Goal: Task Accomplishment & Management: Use online tool/utility

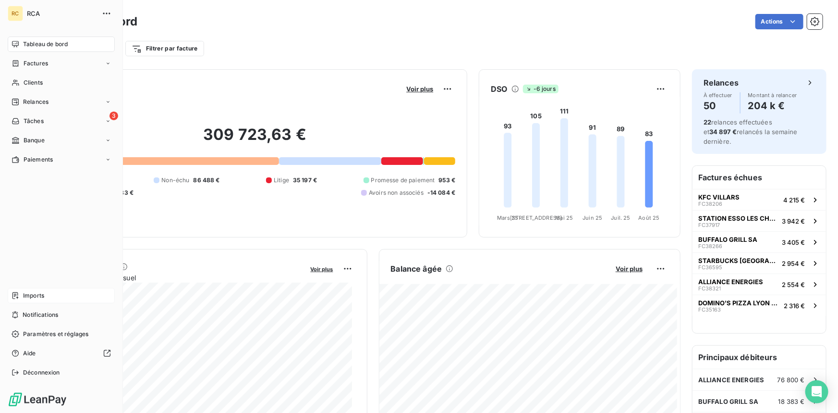
click at [13, 293] on icon at bounding box center [15, 295] width 6 height 7
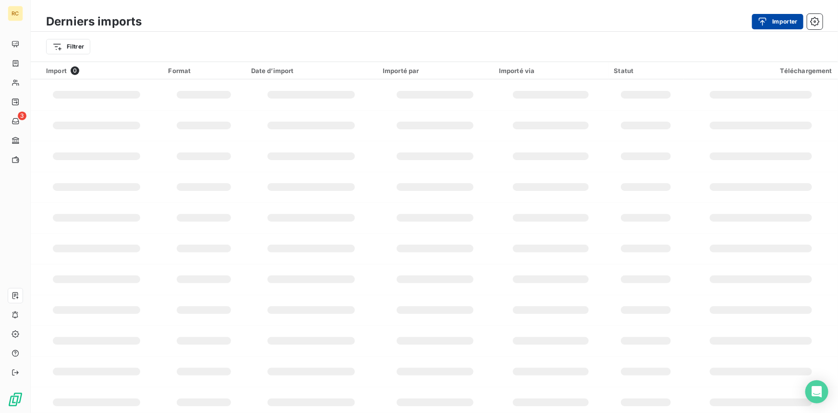
click at [773, 14] on button "Importer" at bounding box center [777, 21] width 51 height 15
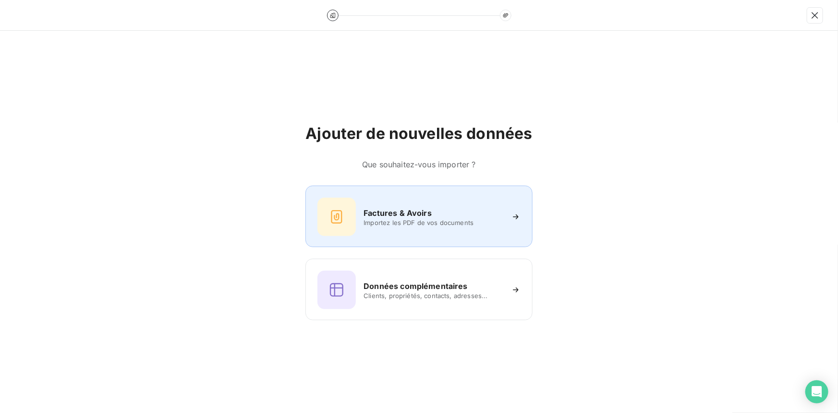
click at [388, 213] on h6 "Factures & Avoirs" at bounding box center [398, 213] width 68 height 12
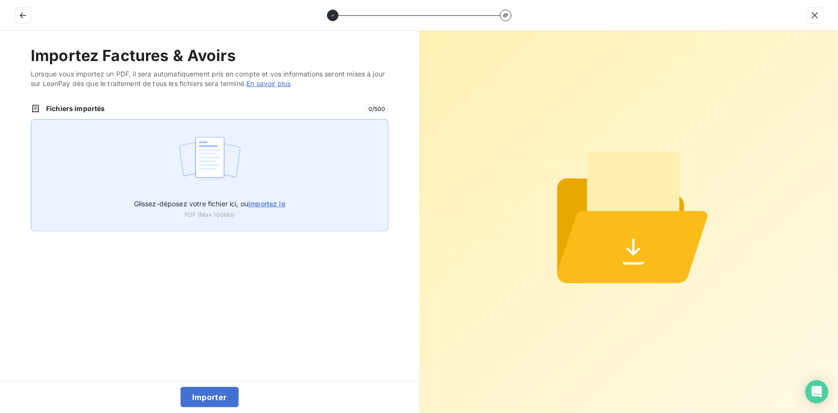
click at [274, 202] on span "importez le" at bounding box center [266, 203] width 37 height 8
click at [31, 120] on input "Glissez-déposez votre fichier ici, ou importez le" at bounding box center [31, 119] width 0 height 0
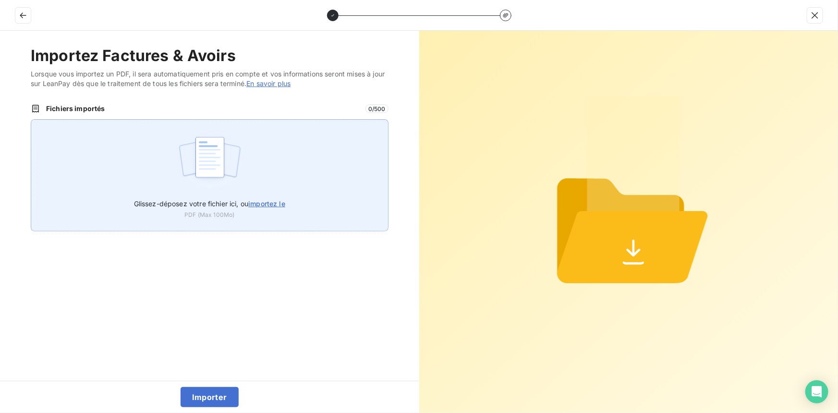
type input "C:\fakepath\FC38564.pdf"
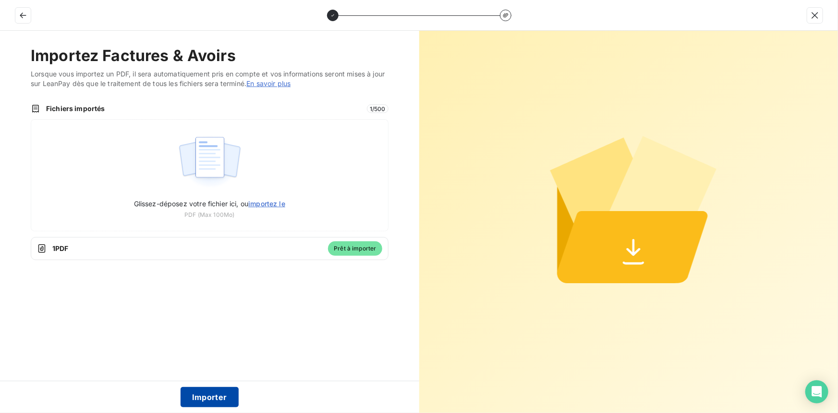
click at [208, 399] on button "Importer" at bounding box center [210, 397] width 58 height 20
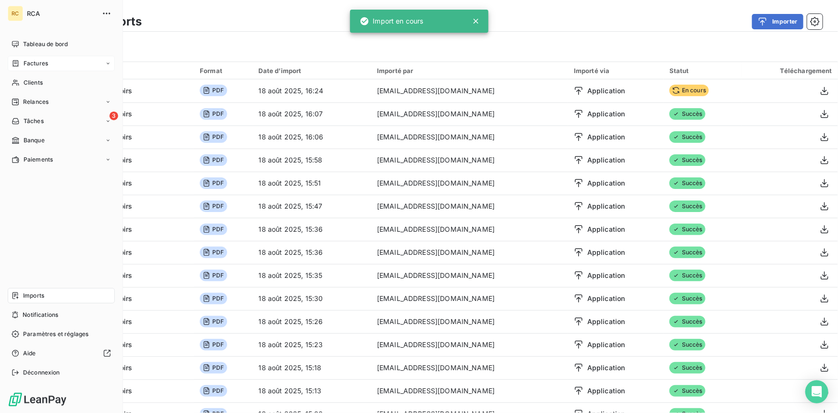
click at [50, 62] on div "Factures" at bounding box center [61, 63] width 107 height 15
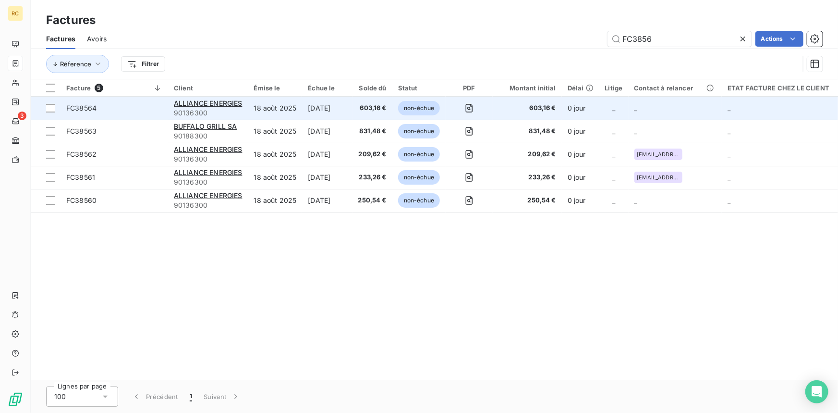
type input "FC3856"
click at [82, 105] on span "FC38564" at bounding box center [81, 108] width 30 height 8
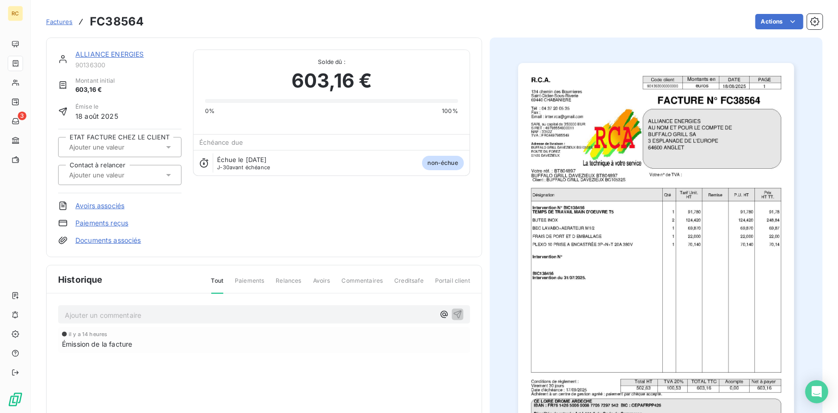
click at [139, 241] on link "Documents associés" at bounding box center [108, 240] width 66 height 10
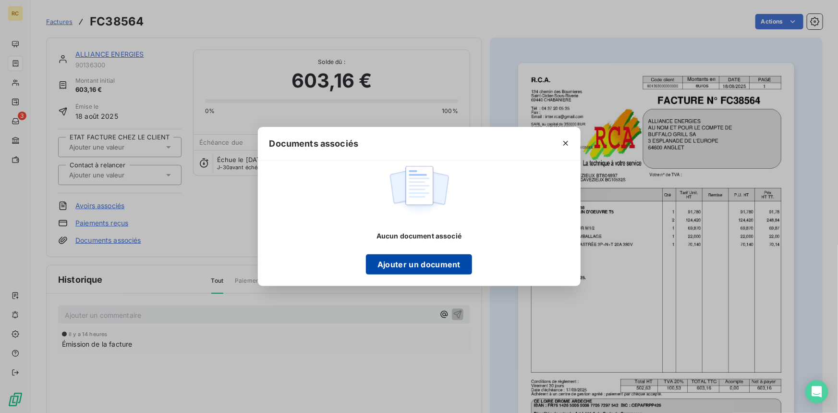
click at [379, 262] on button "Ajouter un document" at bounding box center [419, 264] width 106 height 20
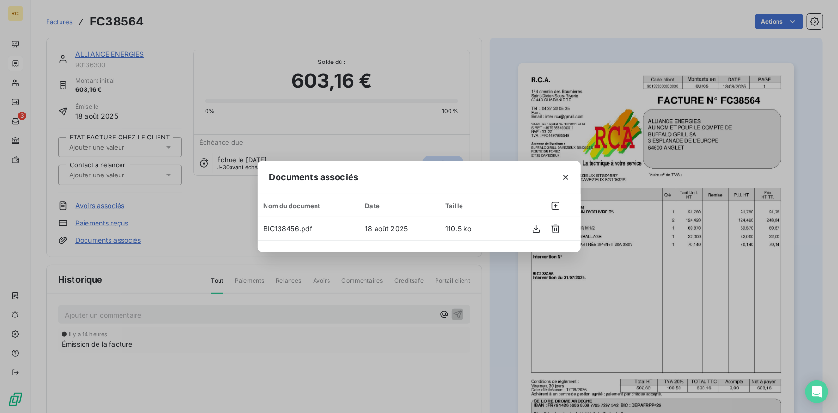
click at [499, 127] on div "Documents associés Nom du document Date Taille BIC138456.pdf 18 août 2025 110.5…" at bounding box center [419, 206] width 838 height 413
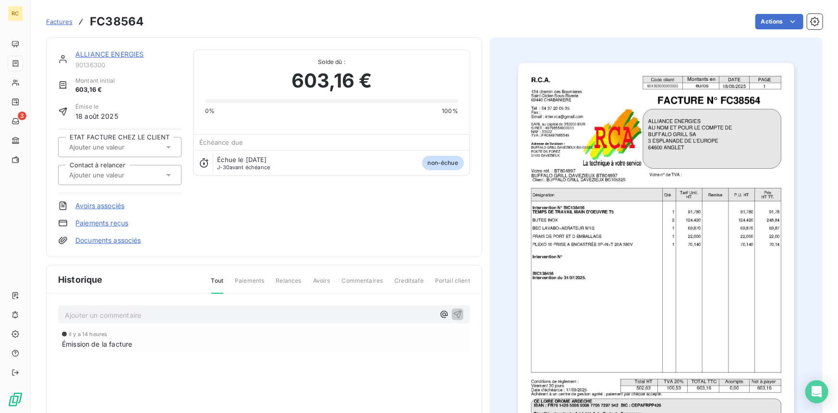
click at [160, 173] on div at bounding box center [115, 175] width 98 height 12
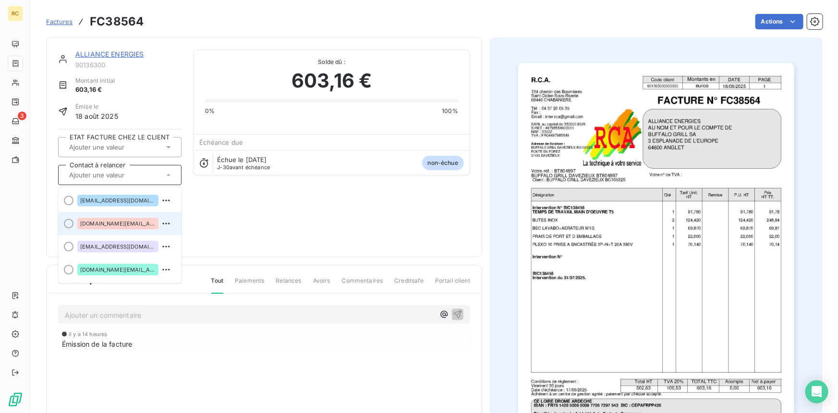
click at [120, 225] on span "[DOMAIN_NAME][EMAIL_ADDRESS][DOMAIN_NAME]" at bounding box center [117, 224] width 75 height 6
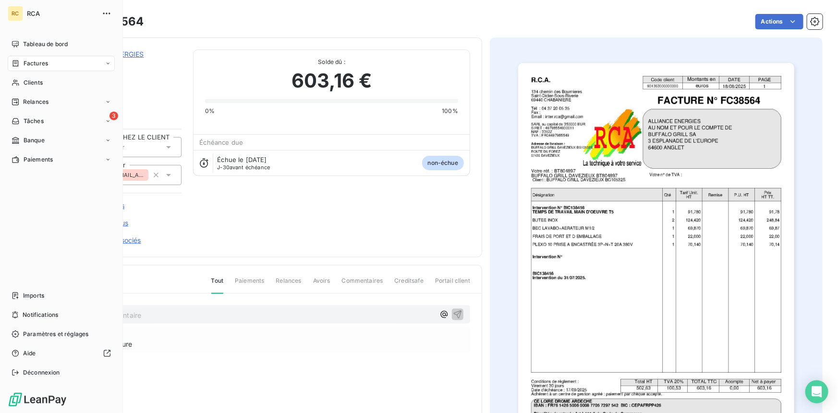
click at [25, 64] on span "Factures" at bounding box center [36, 63] width 25 height 9
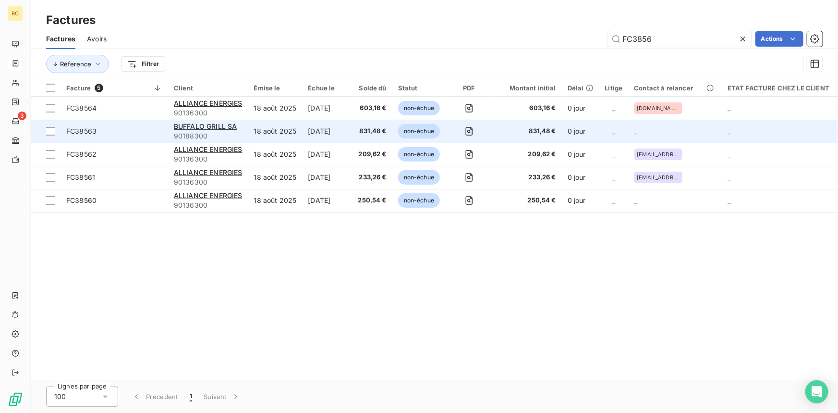
click at [88, 129] on span "FC38563" at bounding box center [81, 131] width 30 height 8
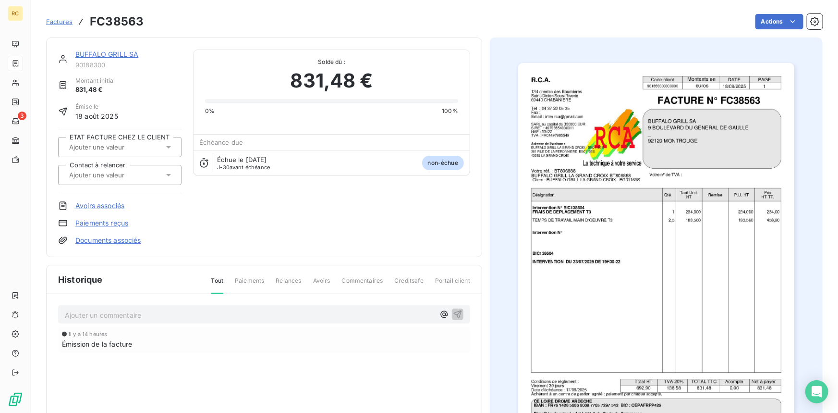
click at [125, 242] on link "Documents associés" at bounding box center [108, 240] width 66 height 10
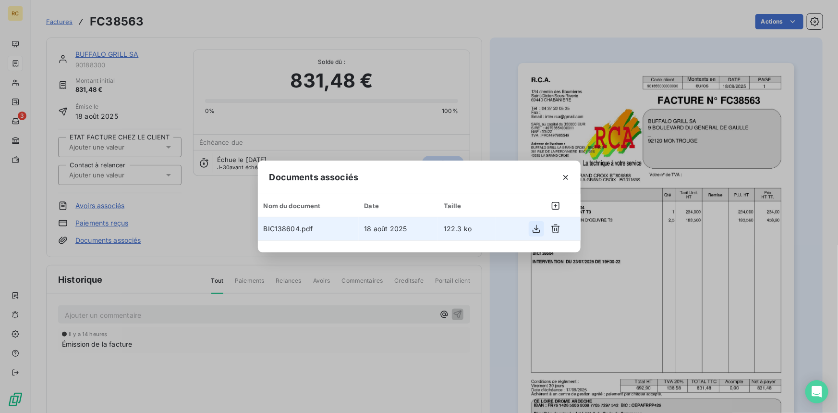
click at [541, 228] on icon "button" at bounding box center [537, 229] width 10 height 10
click at [461, 18] on div "Documents associés Nom du document Date Taille BIC138604.pdf 18 août 2025 122.3…" at bounding box center [419, 206] width 838 height 413
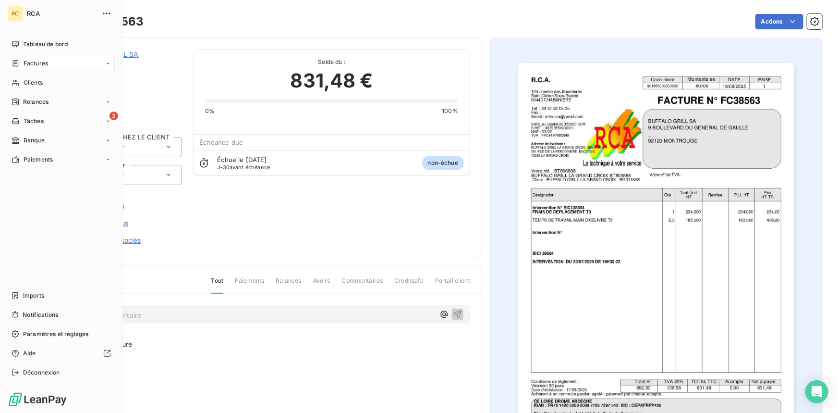
click at [40, 64] on span "Factures" at bounding box center [36, 63] width 25 height 9
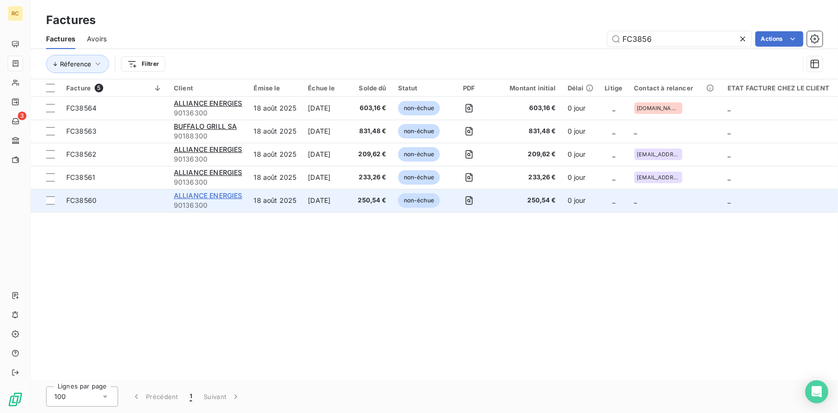
click at [204, 191] on span "ALLIANCE ENERGIES" at bounding box center [208, 195] width 69 height 8
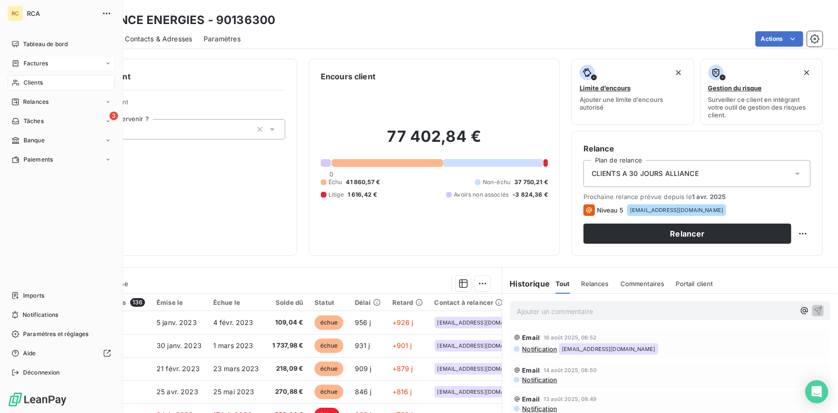
click at [13, 61] on icon at bounding box center [16, 63] width 6 height 6
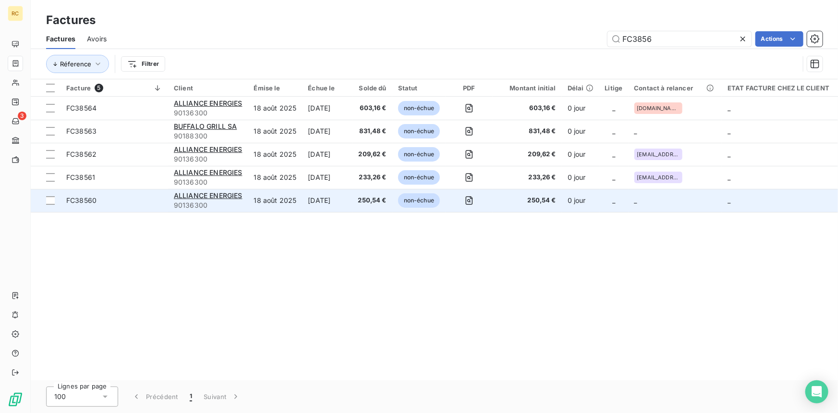
click at [79, 199] on span "FC38560" at bounding box center [81, 200] width 30 height 8
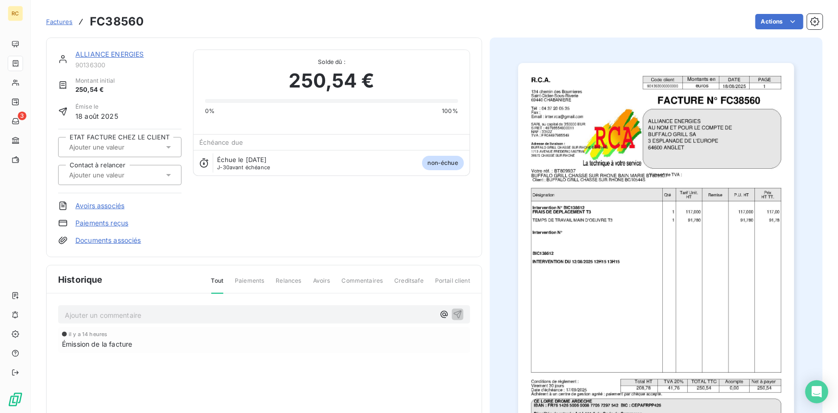
click at [167, 172] on icon at bounding box center [169, 175] width 10 height 10
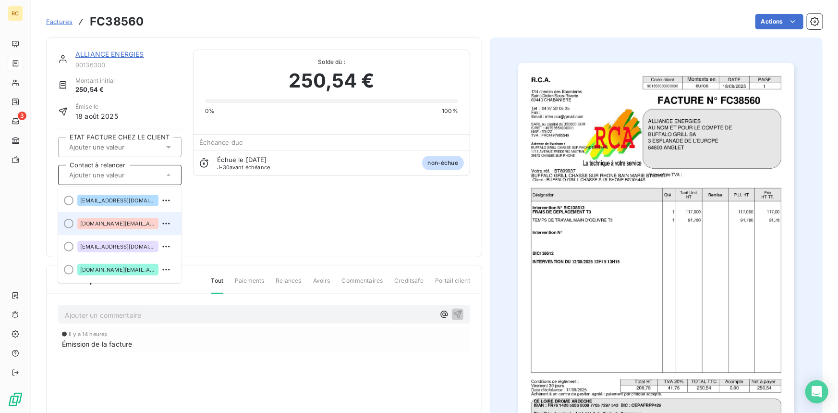
click at [115, 222] on span "[DOMAIN_NAME][EMAIL_ADDRESS][DOMAIN_NAME]" at bounding box center [117, 224] width 75 height 6
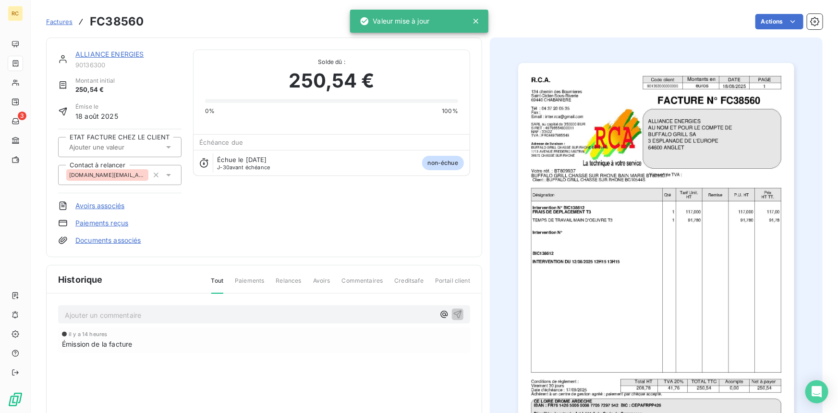
drag, startPoint x: 290, startPoint y: 225, endPoint x: 283, endPoint y: 226, distance: 7.3
click at [288, 226] on div "ALLIANCE ENERGIES 90136300 Montant initial 250,54 € Émise le 18 août 2025 ETAT …" at bounding box center [264, 147] width 412 height 196
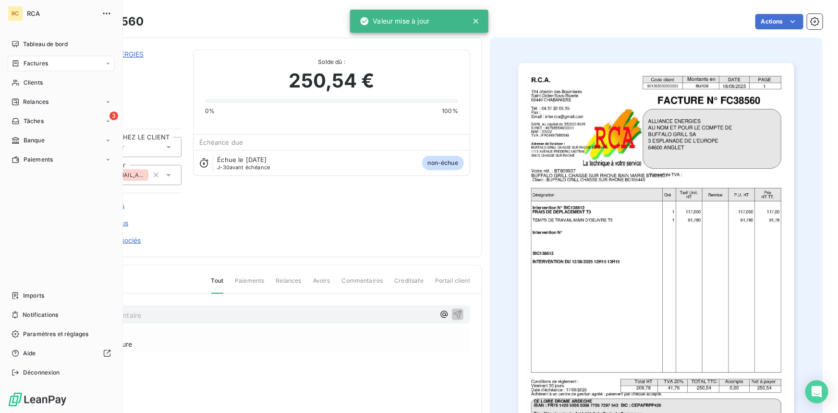
click at [20, 61] on div "Factures" at bounding box center [30, 63] width 37 height 9
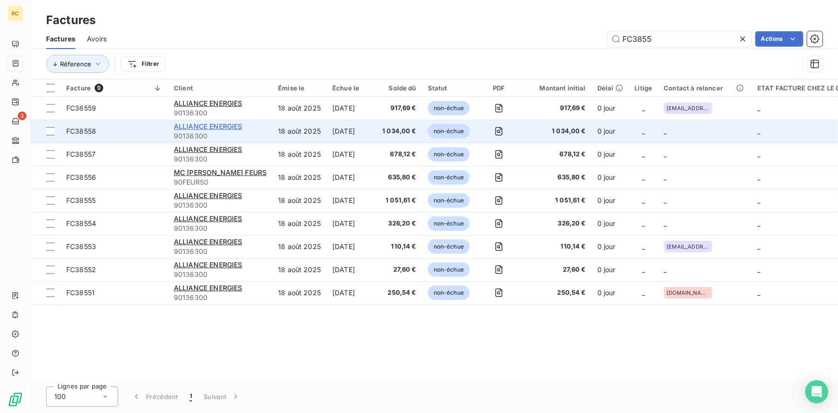
type input "FC3855"
click at [206, 123] on span "ALLIANCE ENERGIES" at bounding box center [208, 126] width 69 height 8
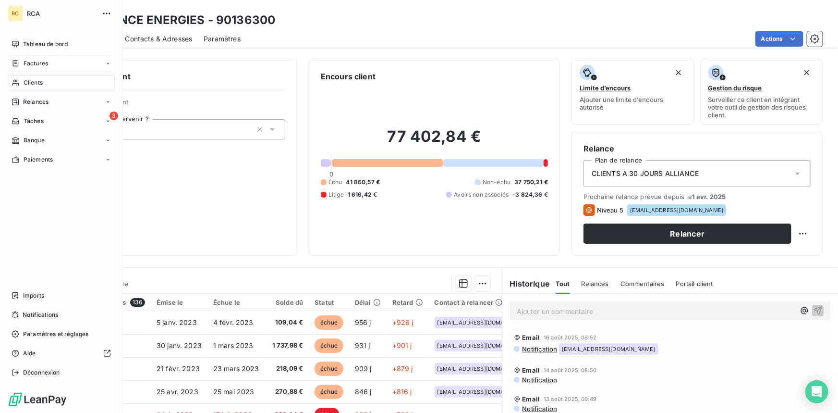
click at [20, 63] on div "Factures" at bounding box center [30, 63] width 37 height 9
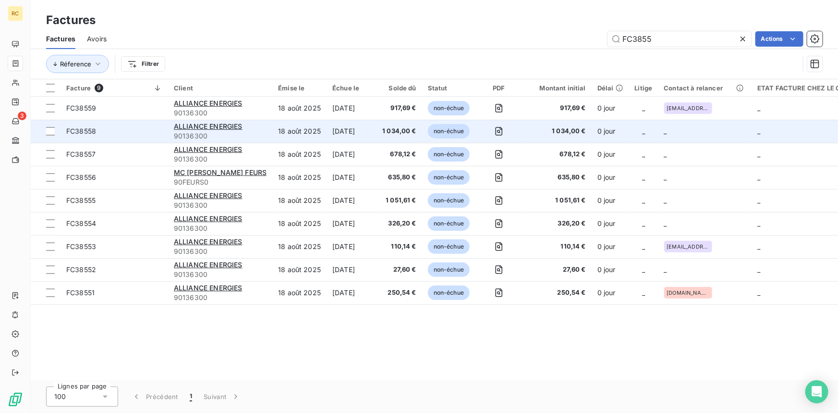
click at [76, 130] on span "FC38558" at bounding box center [81, 131] width 30 height 8
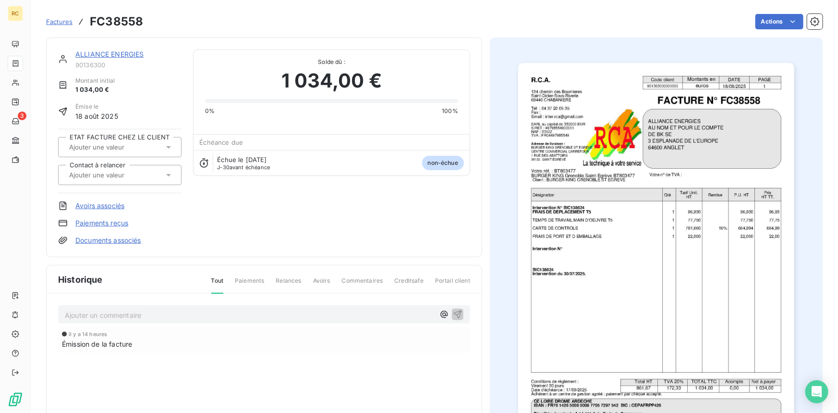
click at [161, 174] on div at bounding box center [115, 175] width 98 height 12
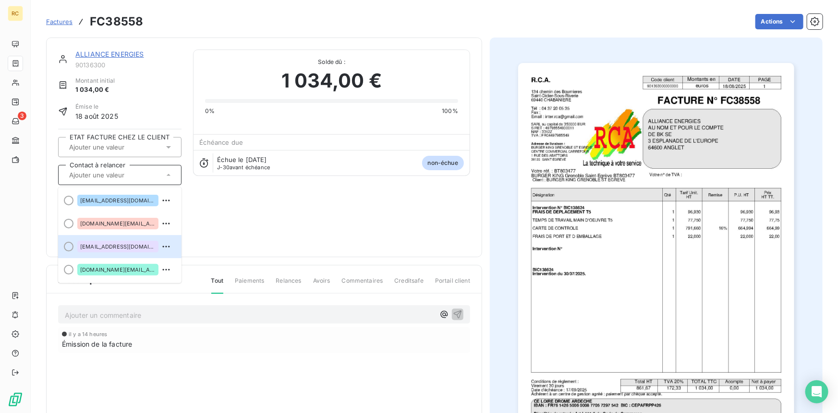
click at [119, 245] on span "[EMAIL_ADDRESS][DOMAIN_NAME]" at bounding box center [117, 247] width 75 height 6
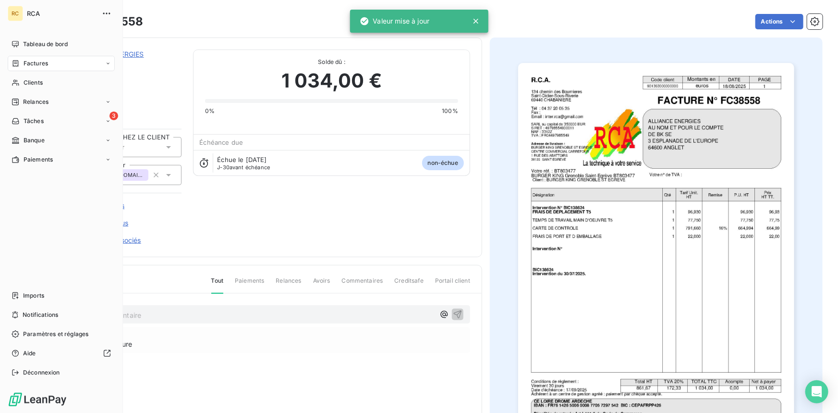
click at [27, 56] on div "Factures" at bounding box center [61, 63] width 107 height 15
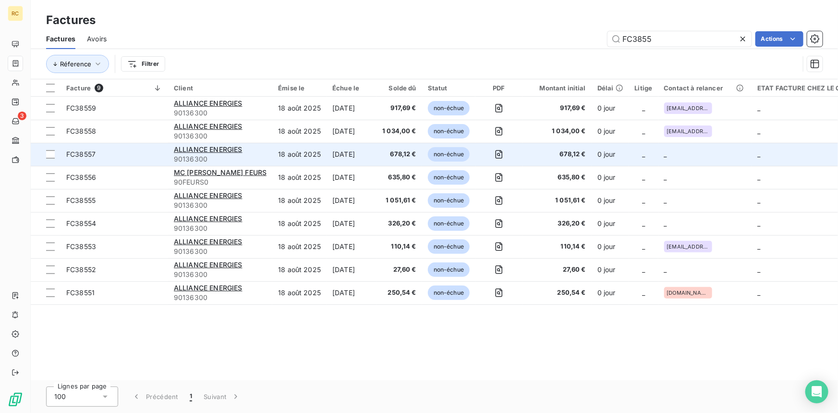
click at [61, 154] on td "FC38557" at bounding box center [115, 154] width 108 height 23
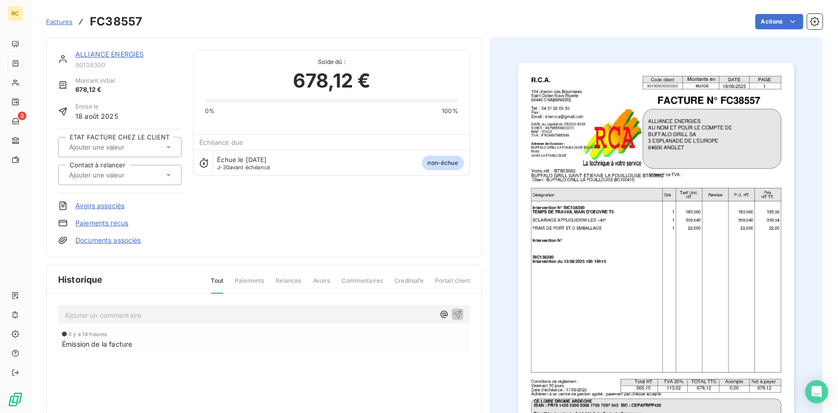
click at [171, 172] on icon at bounding box center [169, 175] width 10 height 10
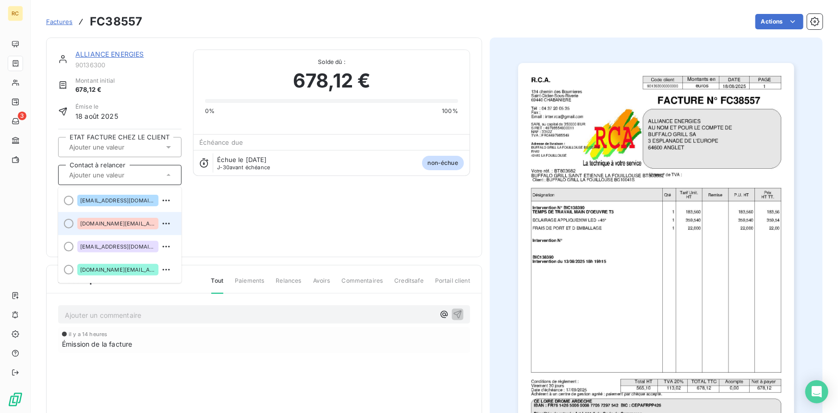
click at [119, 221] on span "[DOMAIN_NAME][EMAIL_ADDRESS][DOMAIN_NAME]" at bounding box center [117, 224] width 75 height 6
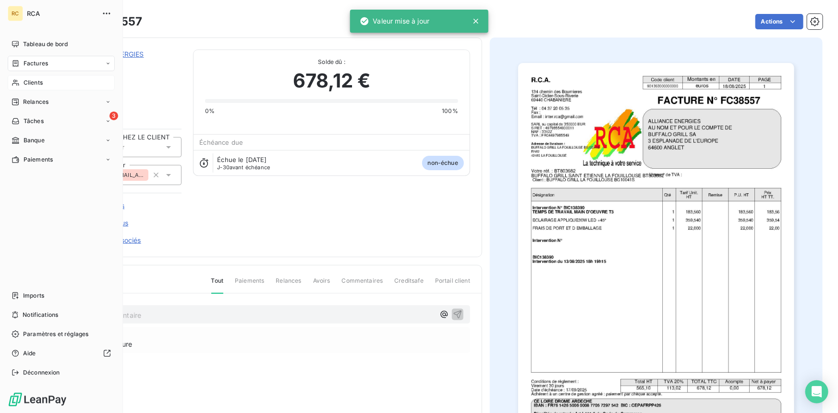
click at [24, 86] on span "Clients" at bounding box center [33, 82] width 19 height 9
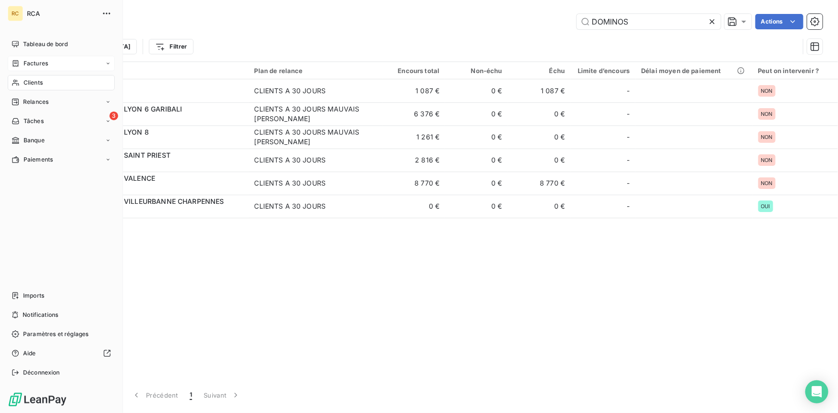
click at [24, 66] on span "Factures" at bounding box center [36, 63] width 25 height 9
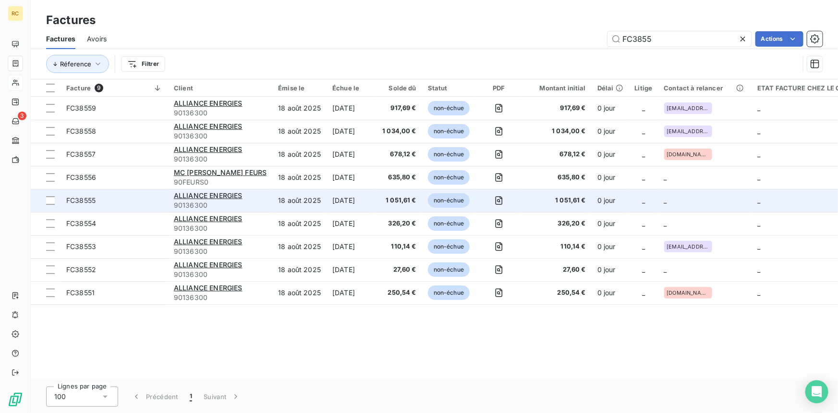
click at [67, 198] on span "FC38555" at bounding box center [80, 200] width 29 height 8
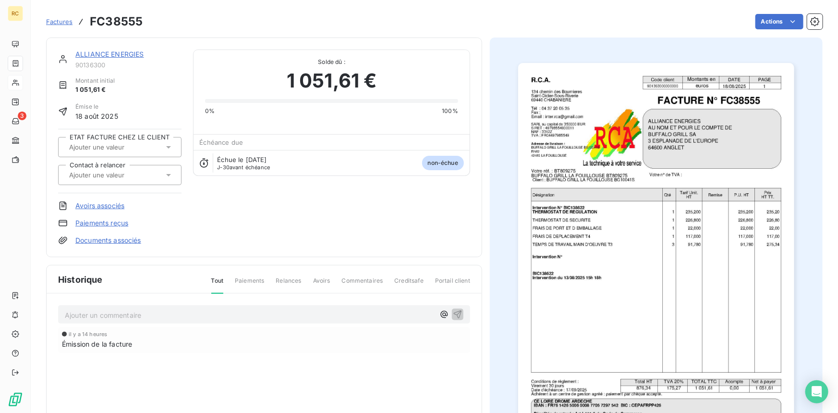
click at [173, 175] on div at bounding box center [119, 175] width 123 height 20
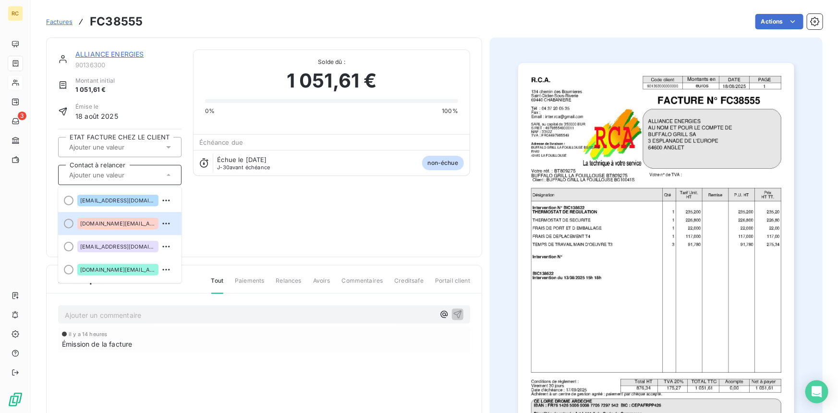
click at [102, 226] on div "[DOMAIN_NAME][EMAIL_ADDRESS][DOMAIN_NAME]" at bounding box center [117, 224] width 81 height 12
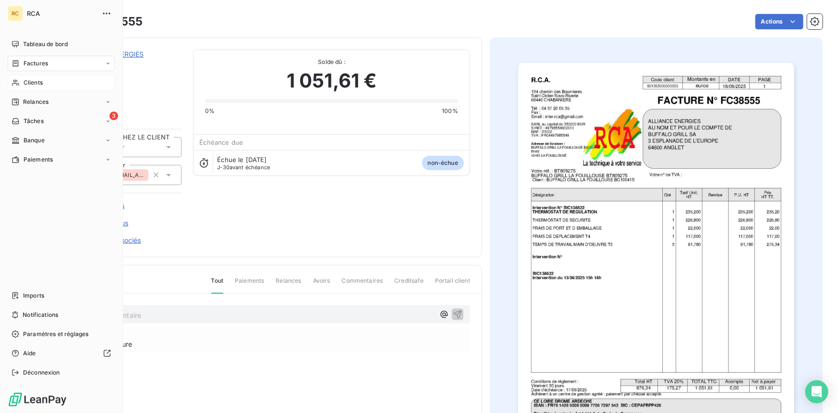
click at [36, 60] on span "Factures" at bounding box center [36, 63] width 25 height 9
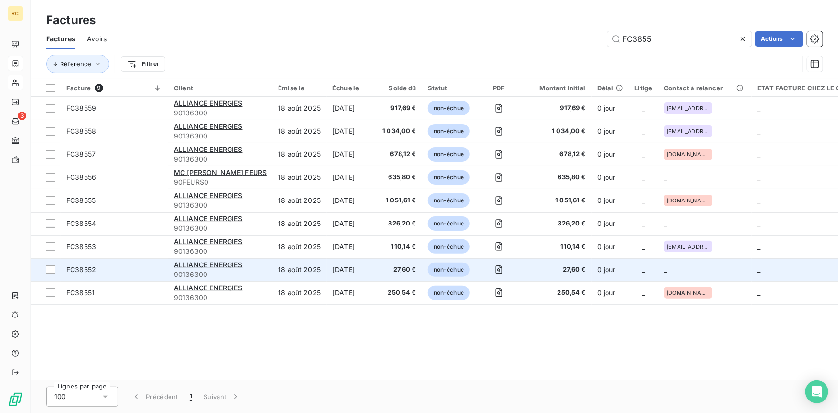
click at [77, 268] on span "FC38552" at bounding box center [81, 269] width 30 height 8
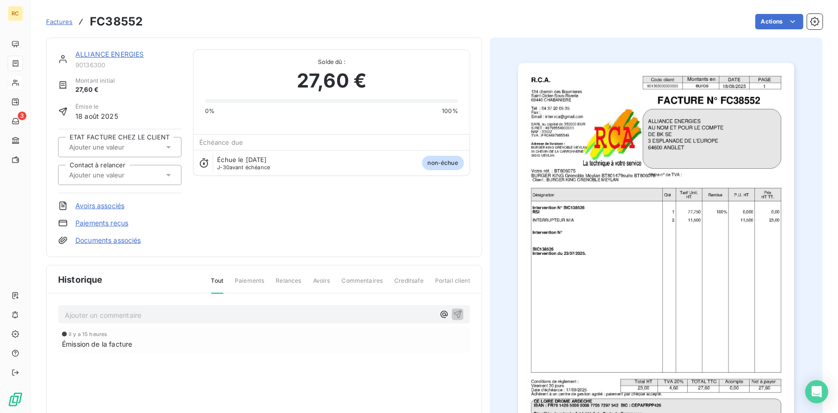
click at [167, 171] on icon at bounding box center [169, 175] width 10 height 10
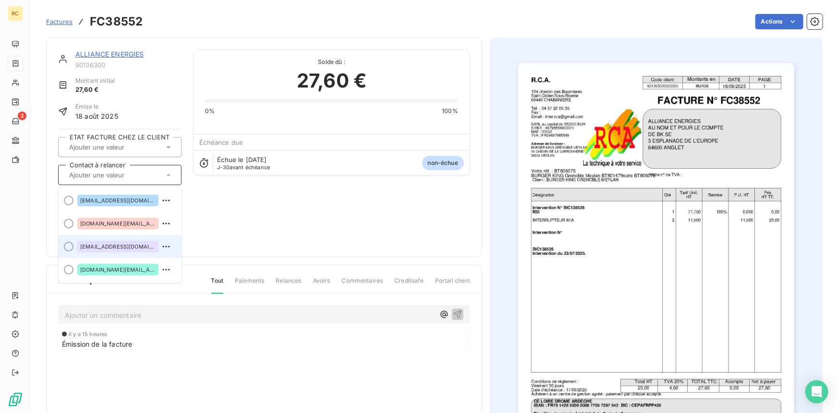
click at [134, 249] on div "[EMAIL_ADDRESS][DOMAIN_NAME]" at bounding box center [117, 247] width 81 height 12
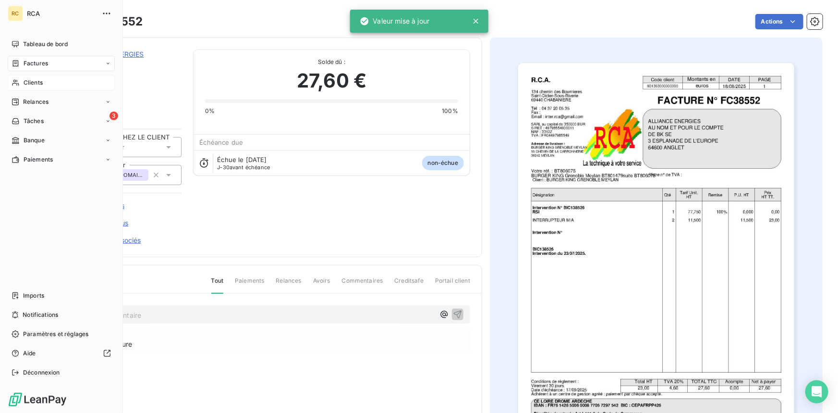
click at [28, 81] on span "Clients" at bounding box center [33, 82] width 19 height 9
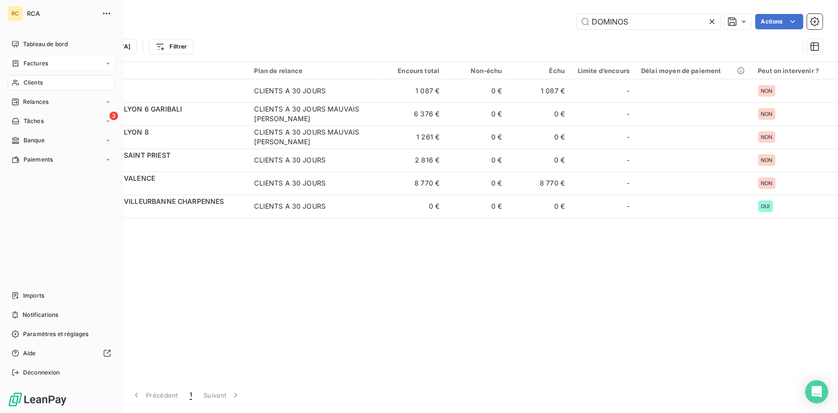
click at [27, 60] on span "Factures" at bounding box center [36, 63] width 25 height 9
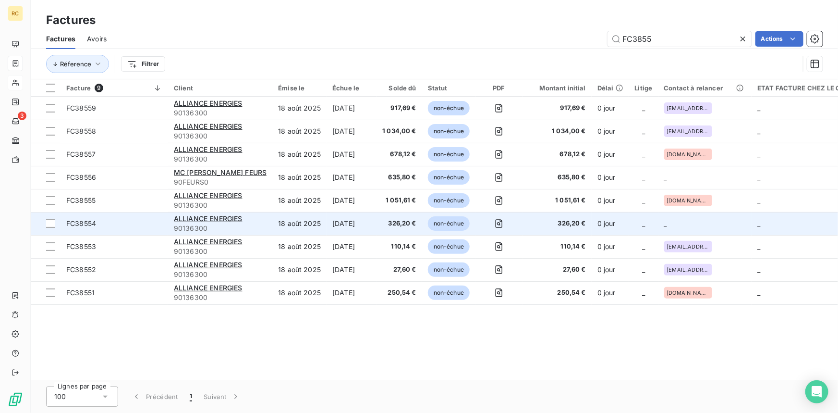
click at [68, 223] on span "FC38554" at bounding box center [81, 223] width 30 height 8
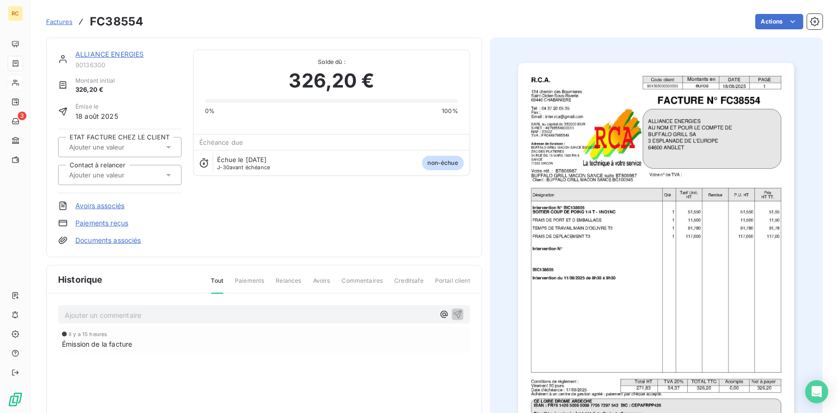
click at [170, 173] on icon at bounding box center [169, 175] width 10 height 10
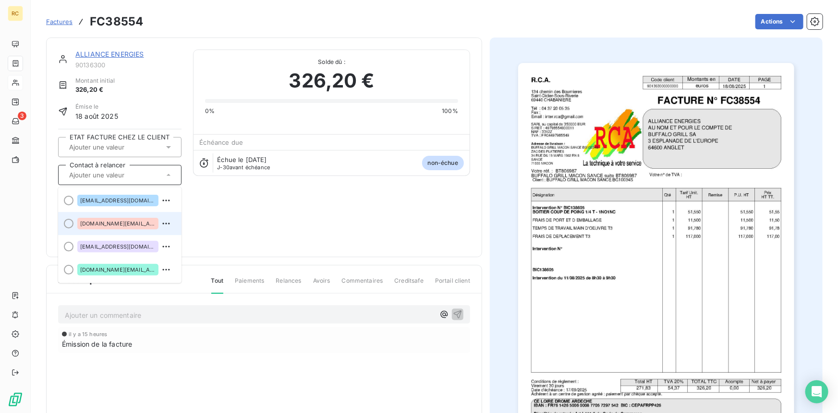
click at [129, 222] on span "[DOMAIN_NAME][EMAIL_ADDRESS][DOMAIN_NAME]" at bounding box center [117, 224] width 75 height 6
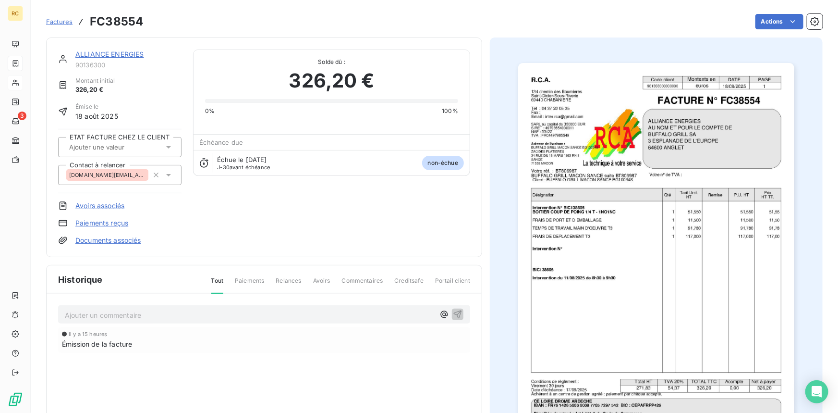
click at [167, 177] on icon at bounding box center [169, 175] width 10 height 10
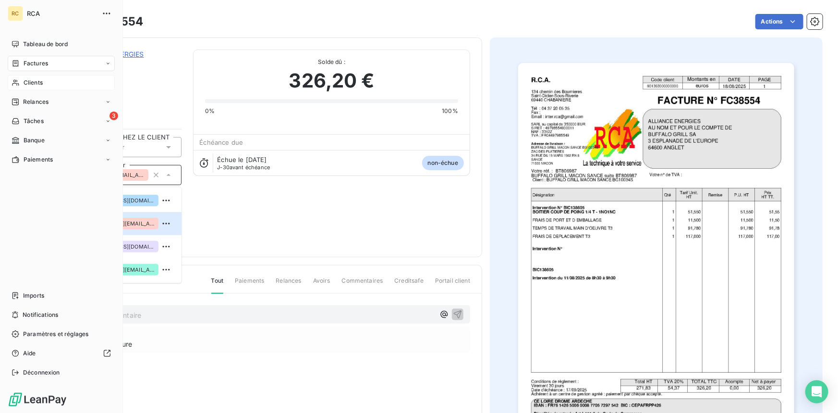
click at [34, 64] on span "Factures" at bounding box center [36, 63] width 25 height 9
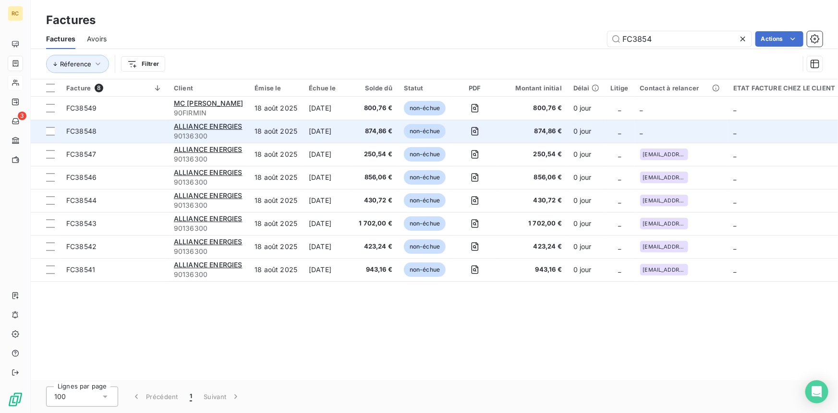
type input "FC3854"
click at [73, 135] on span "FC38548" at bounding box center [81, 131] width 30 height 8
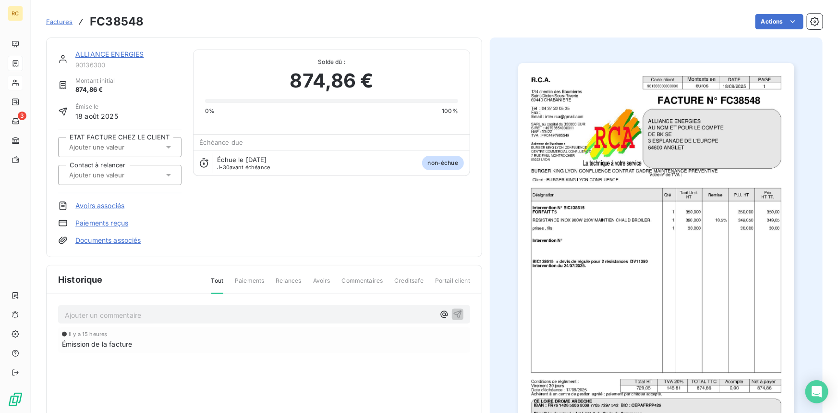
click at [164, 173] on icon at bounding box center [169, 175] width 10 height 10
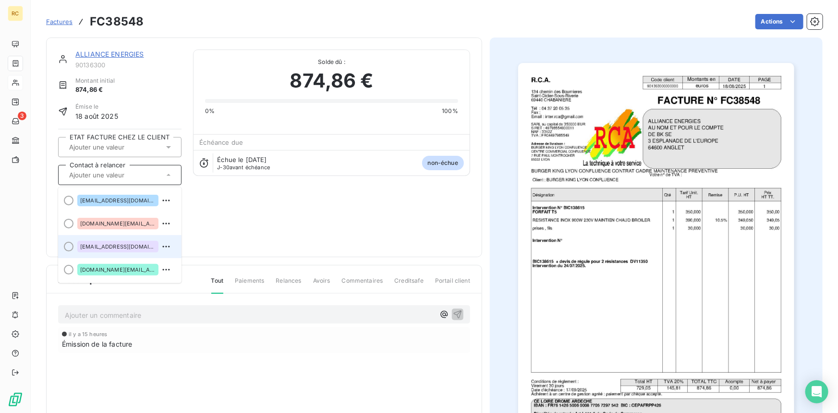
click at [127, 244] on span "[EMAIL_ADDRESS][DOMAIN_NAME]" at bounding box center [117, 247] width 75 height 6
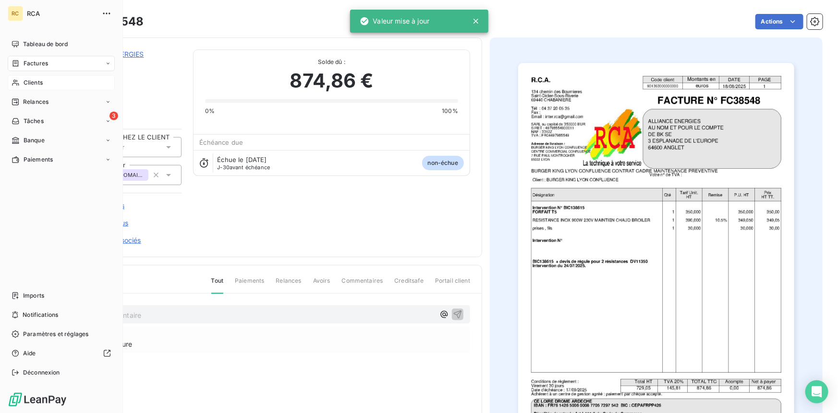
click at [34, 63] on span "Factures" at bounding box center [36, 63] width 25 height 9
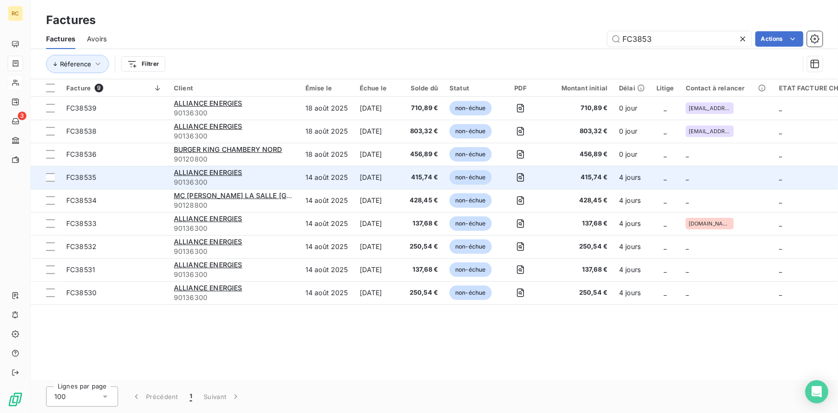
type input "FC3853"
click at [69, 177] on span "FC38535" at bounding box center [81, 177] width 30 height 8
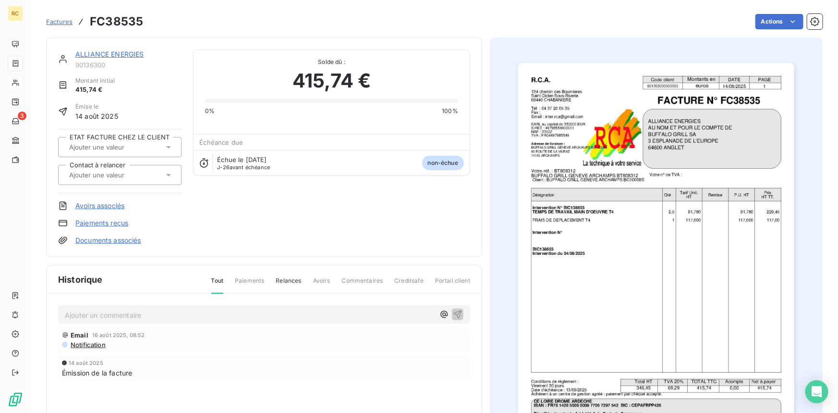
click at [162, 173] on div at bounding box center [115, 175] width 98 height 12
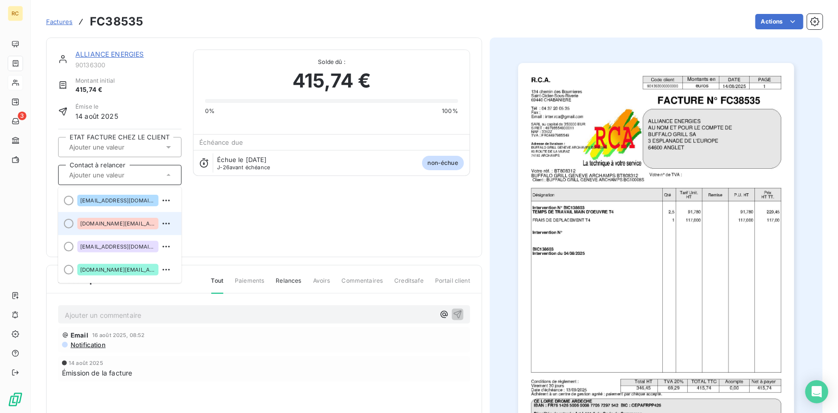
click at [117, 225] on span "[DOMAIN_NAME][EMAIL_ADDRESS][DOMAIN_NAME]" at bounding box center [117, 224] width 75 height 6
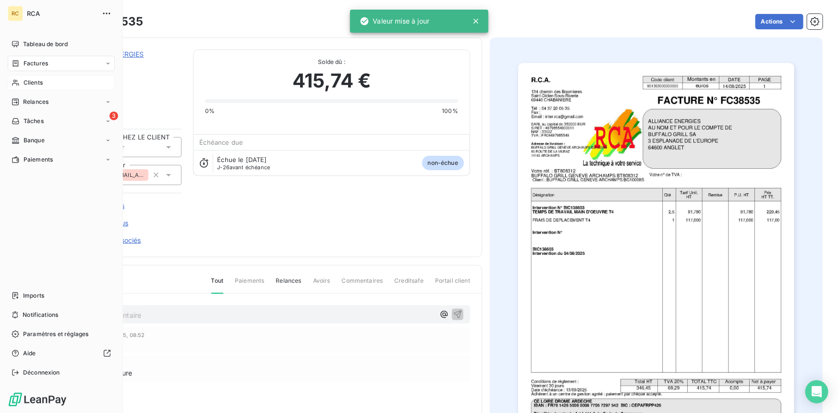
click at [24, 59] on span "Factures" at bounding box center [36, 63] width 25 height 9
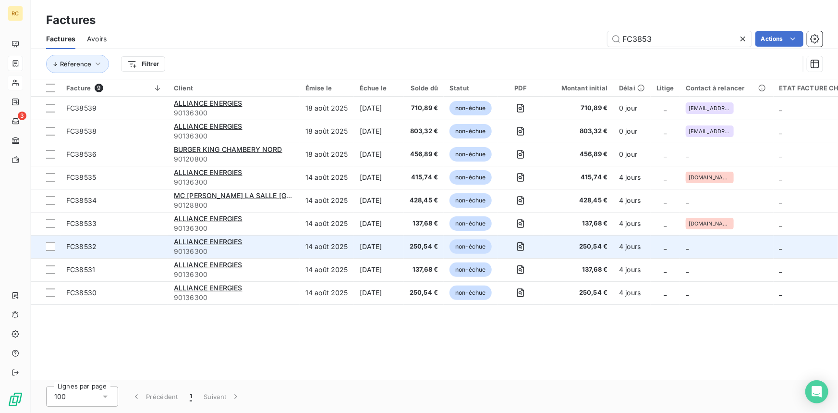
click at [65, 242] on td "FC38532" at bounding box center [115, 246] width 108 height 23
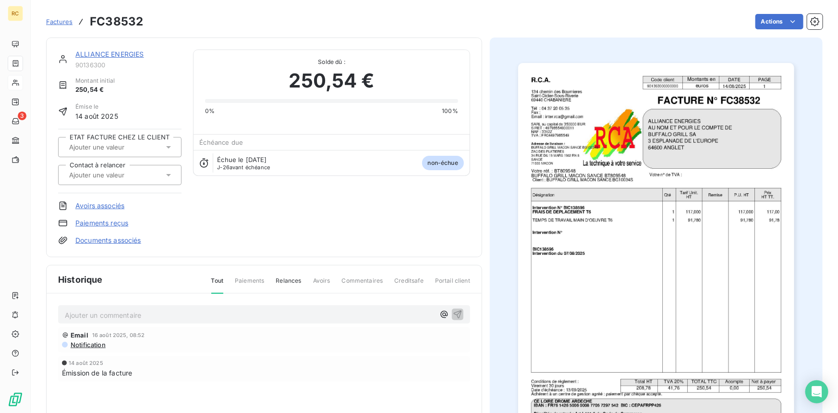
click at [164, 168] on div at bounding box center [119, 175] width 123 height 20
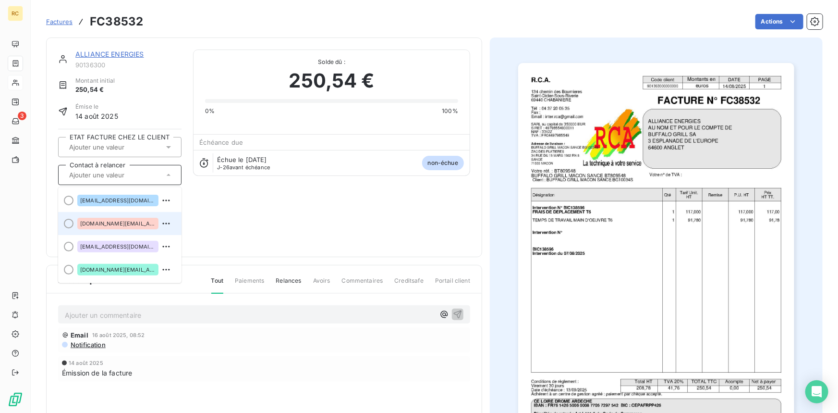
click at [110, 222] on span "[DOMAIN_NAME][EMAIL_ADDRESS][DOMAIN_NAME]" at bounding box center [117, 224] width 75 height 6
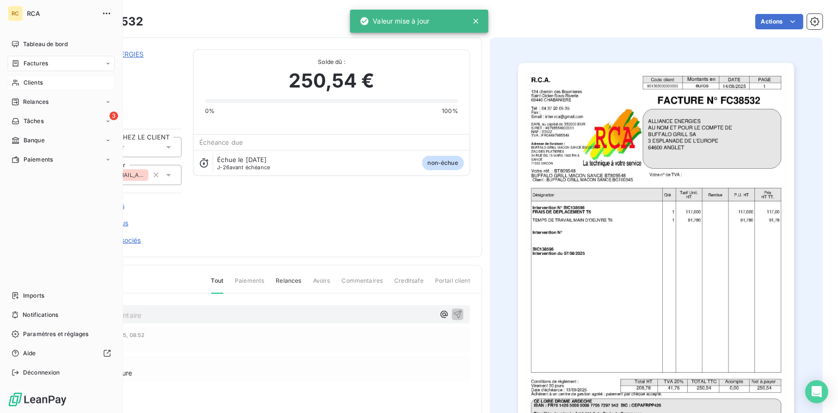
click at [24, 62] on span "Factures" at bounding box center [36, 63] width 25 height 9
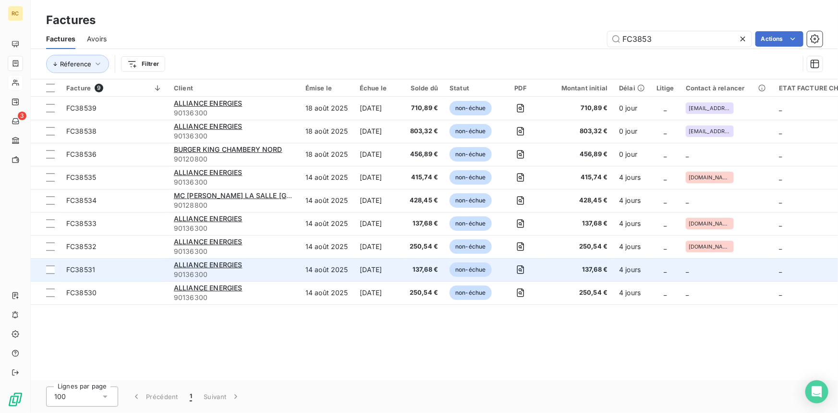
click at [72, 266] on span "FC38531" at bounding box center [80, 269] width 29 height 8
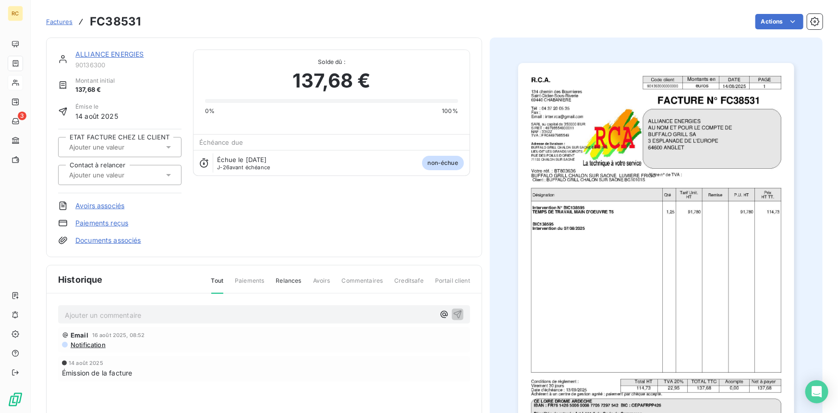
click at [164, 175] on icon at bounding box center [169, 175] width 10 height 10
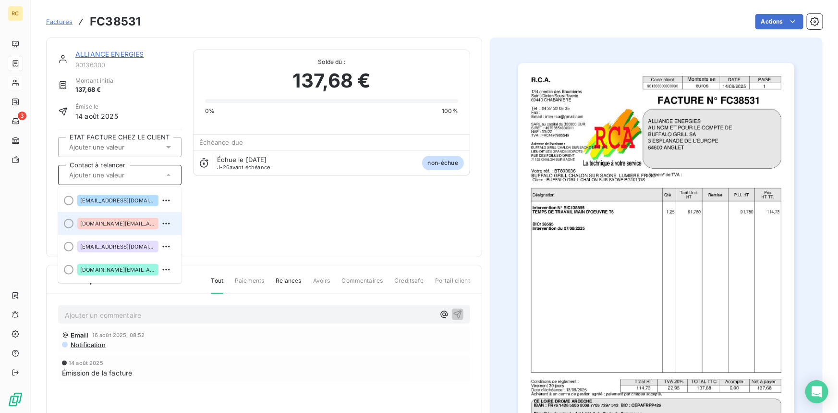
click at [110, 221] on span "[DOMAIN_NAME][EMAIL_ADDRESS][DOMAIN_NAME]" at bounding box center [117, 224] width 75 height 6
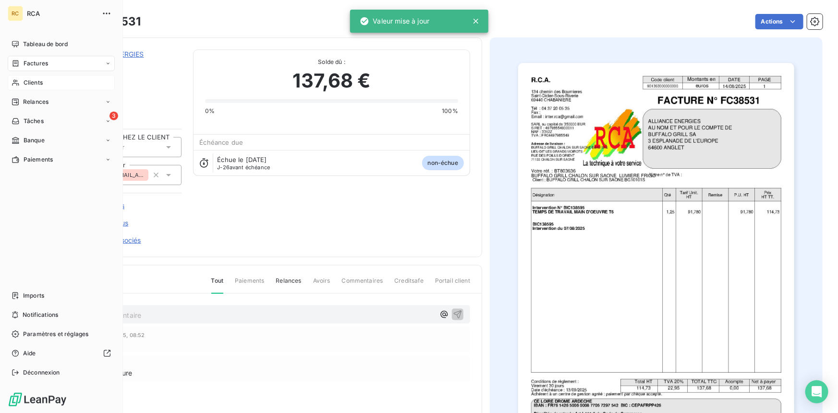
click at [16, 82] on icon at bounding box center [16, 83] width 8 height 8
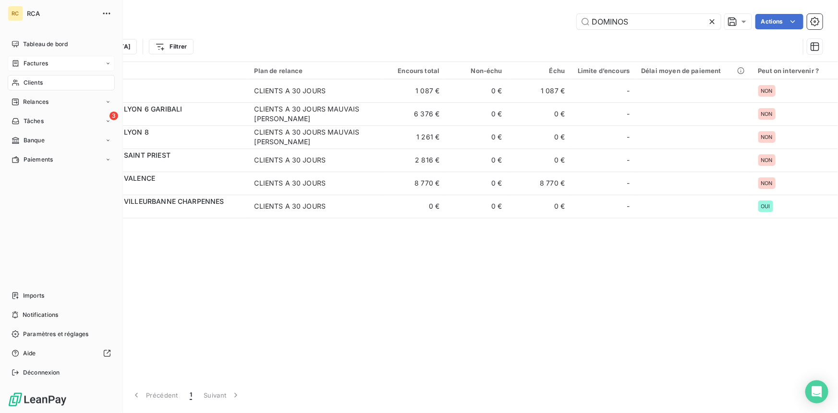
click at [24, 62] on span "Factures" at bounding box center [36, 63] width 25 height 9
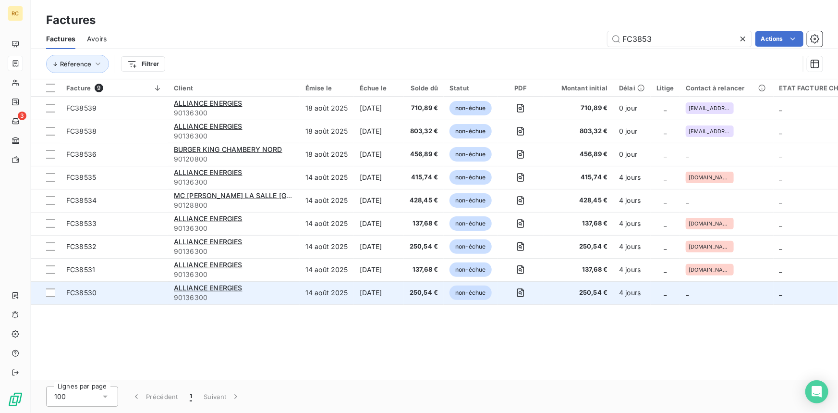
click at [72, 294] on span "FC38530" at bounding box center [81, 292] width 30 height 8
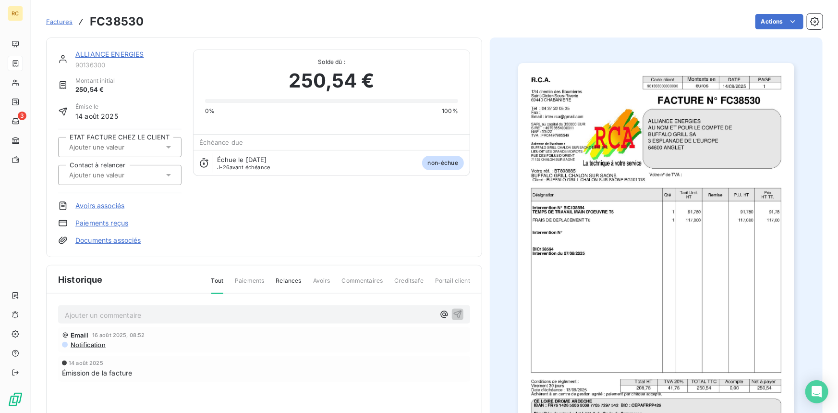
click at [163, 168] on div at bounding box center [119, 175] width 123 height 20
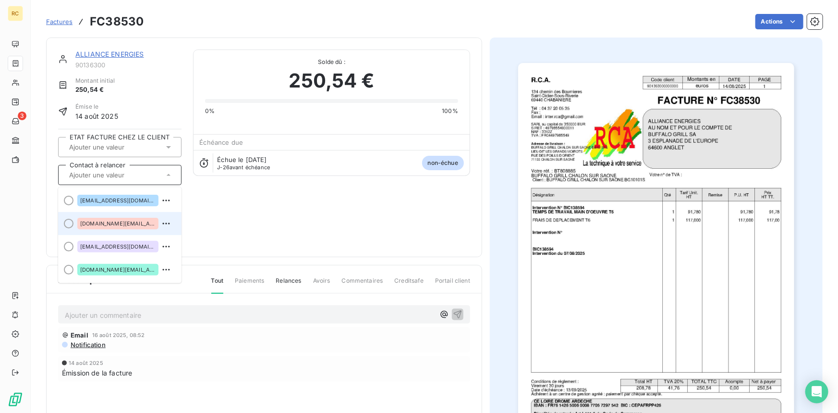
click at [100, 225] on span "[DOMAIN_NAME][EMAIL_ADDRESS][DOMAIN_NAME]" at bounding box center [117, 224] width 75 height 6
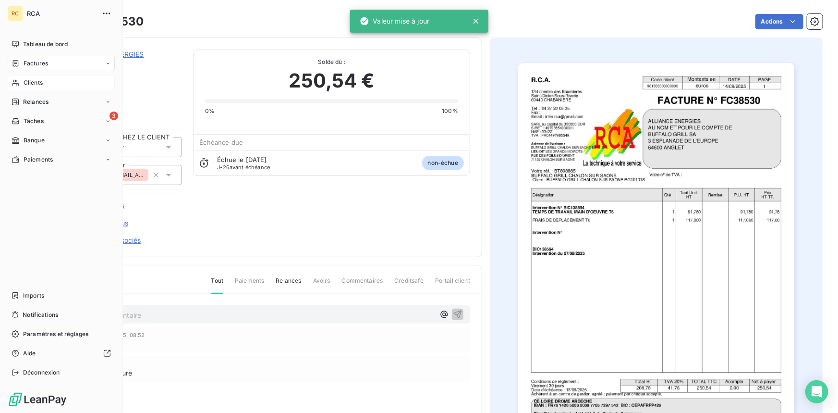
click at [29, 82] on span "Clients" at bounding box center [33, 82] width 19 height 9
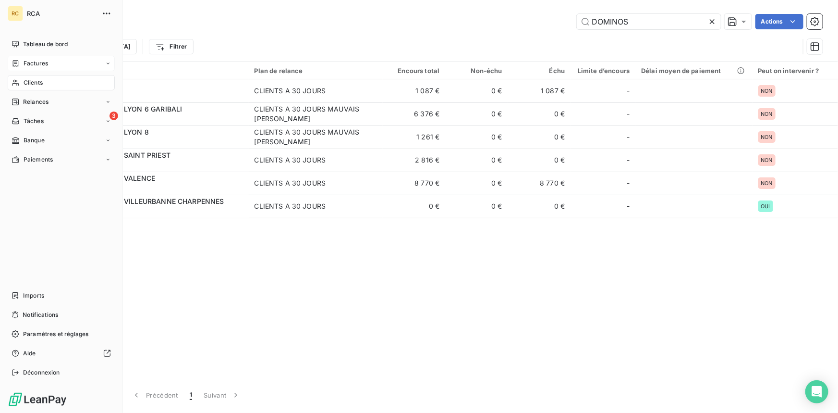
click at [30, 61] on span "Factures" at bounding box center [36, 63] width 25 height 9
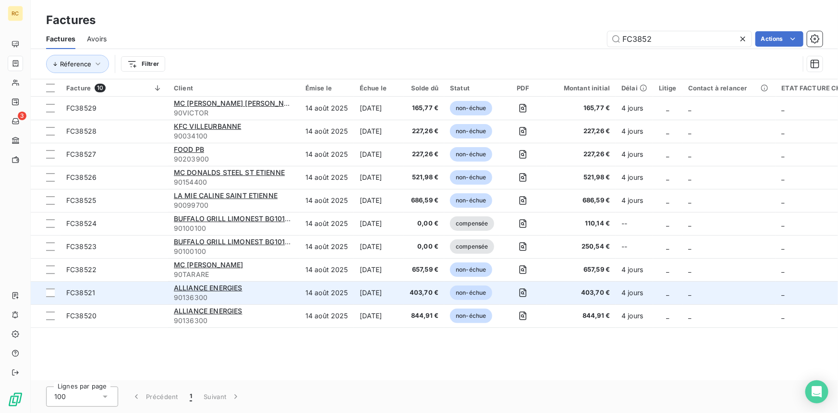
type input "FC3852"
click at [70, 296] on span "FC38521" at bounding box center [80, 292] width 29 height 8
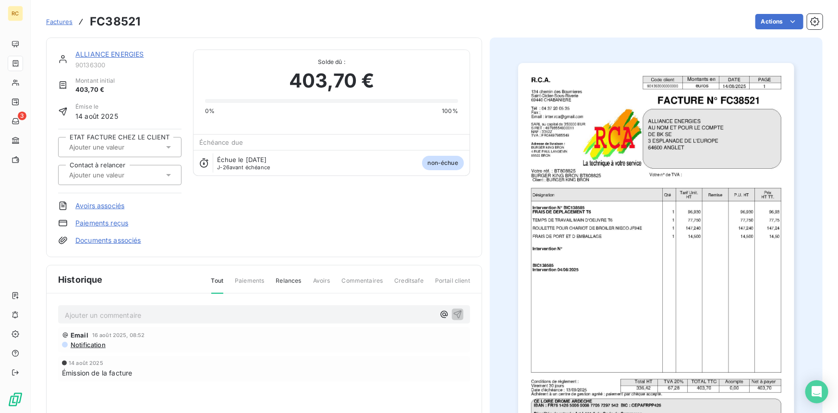
click at [166, 176] on icon at bounding box center [169, 175] width 10 height 10
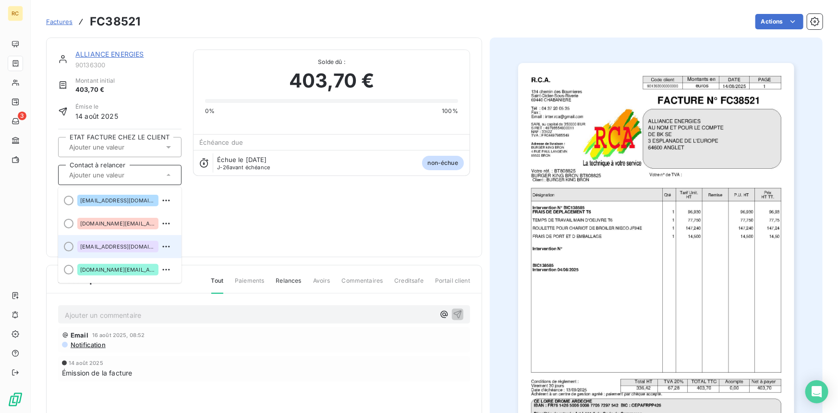
click at [111, 246] on span "[EMAIL_ADDRESS][DOMAIN_NAME]" at bounding box center [117, 247] width 75 height 6
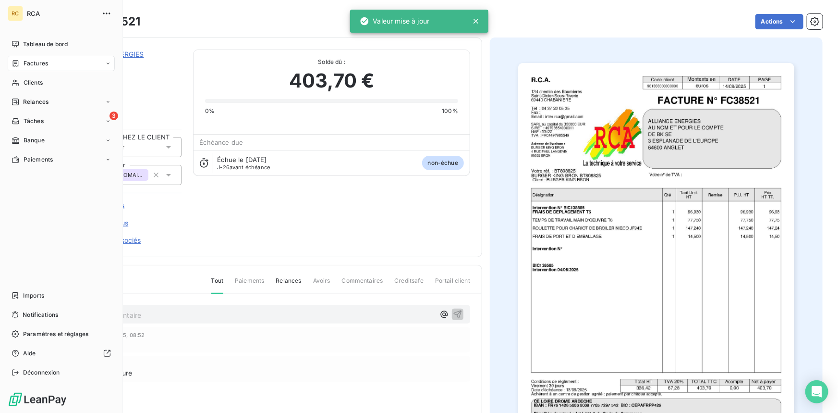
click at [39, 65] on span "Factures" at bounding box center [36, 63] width 25 height 9
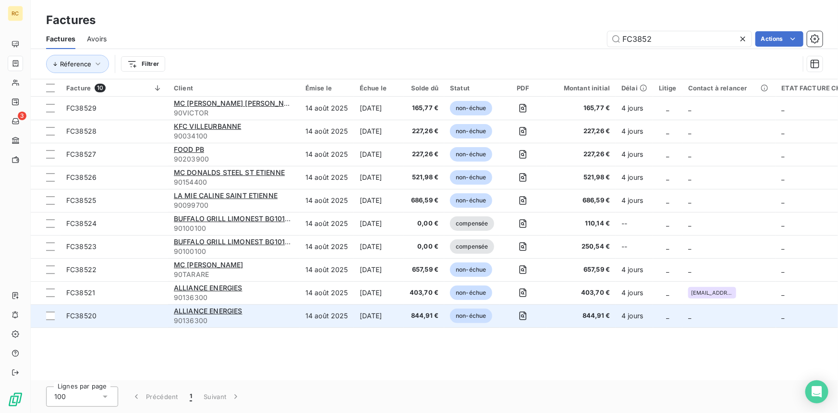
click at [86, 311] on span "FC38520" at bounding box center [81, 315] width 30 height 8
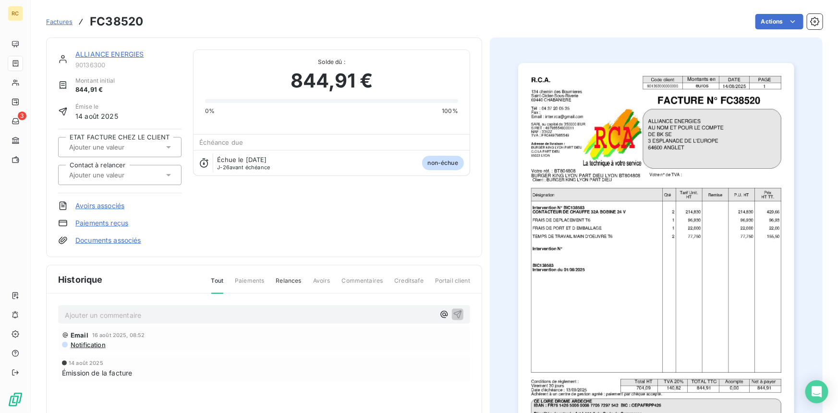
click at [166, 178] on icon at bounding box center [169, 175] width 10 height 10
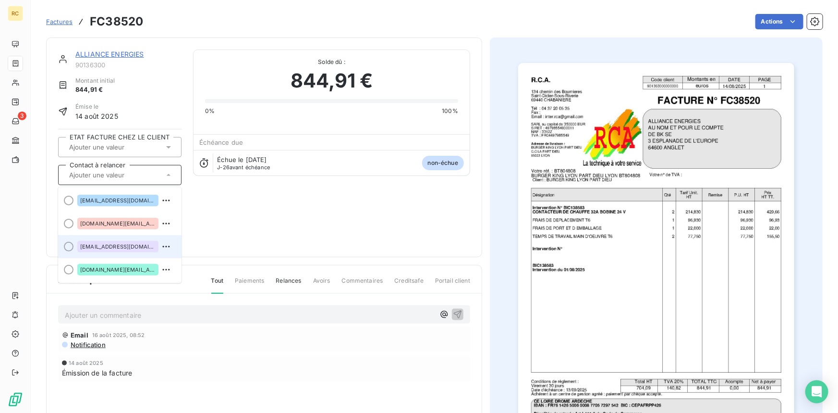
click at [111, 246] on span "[EMAIL_ADDRESS][DOMAIN_NAME]" at bounding box center [117, 247] width 75 height 6
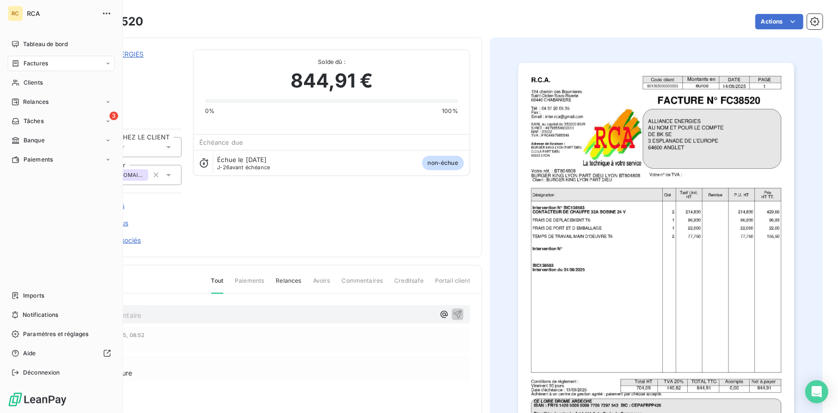
click at [36, 64] on span "Factures" at bounding box center [36, 63] width 25 height 9
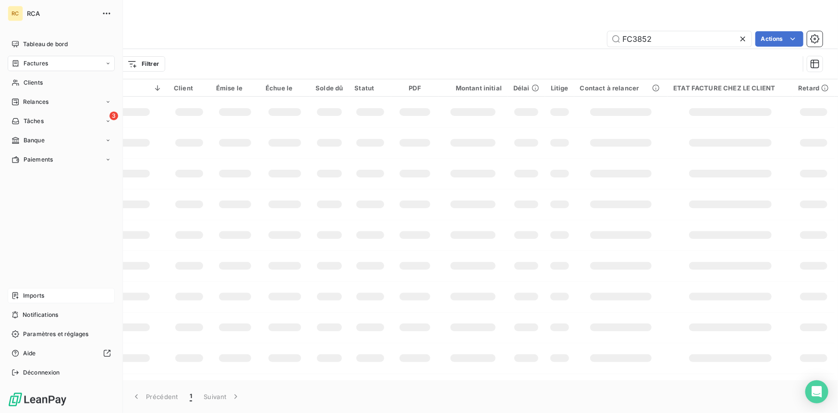
click at [30, 294] on span "Imports" at bounding box center [33, 295] width 21 height 9
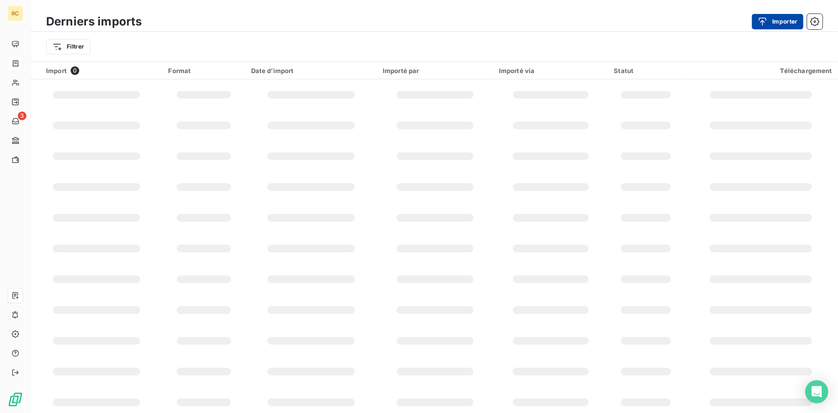
click at [772, 22] on div "button" at bounding box center [765, 22] width 14 height 10
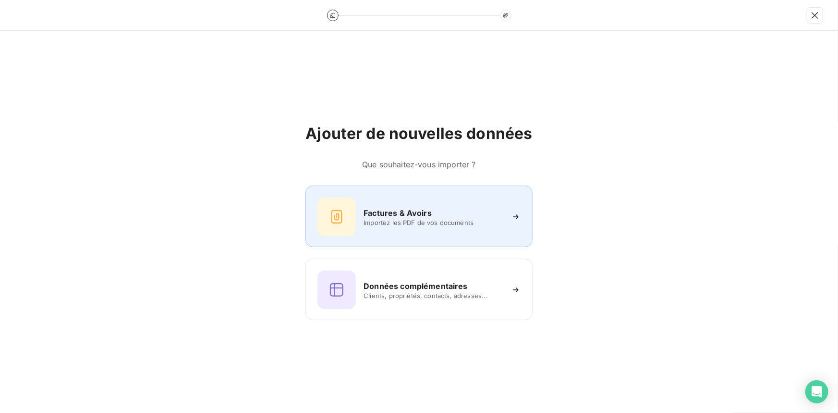
click at [400, 212] on h6 "Factures & Avoirs" at bounding box center [398, 213] width 68 height 12
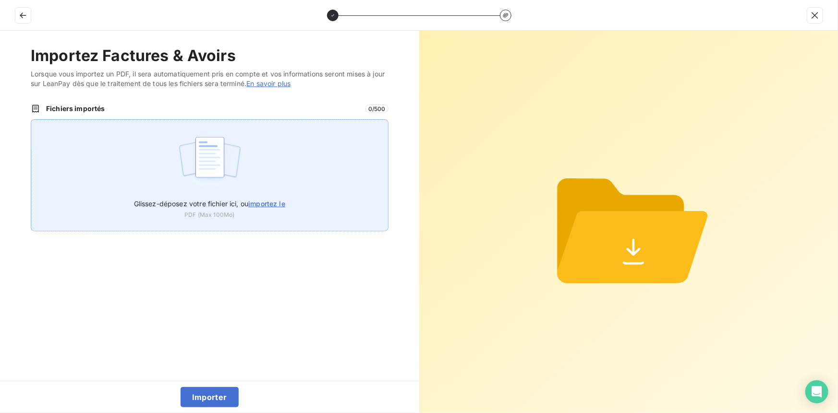
click at [258, 203] on span "importez le" at bounding box center [266, 203] width 37 height 8
click at [31, 120] on input "Glissez-déposez votre fichier ici, ou importez le" at bounding box center [31, 119] width 0 height 0
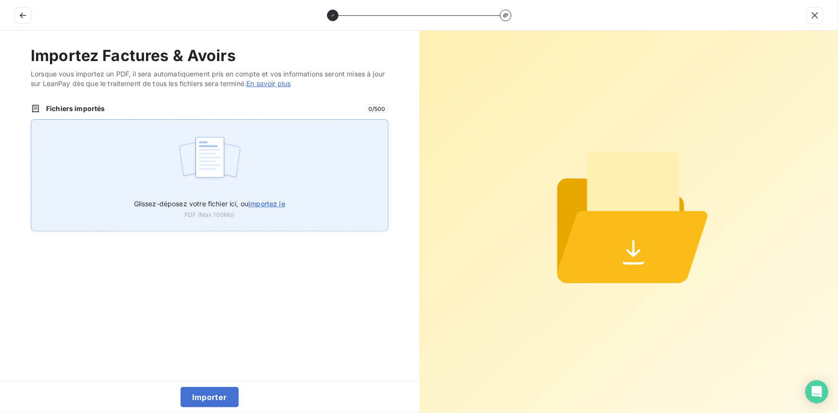
type input "C:\fakepath\FC38566.pdf"
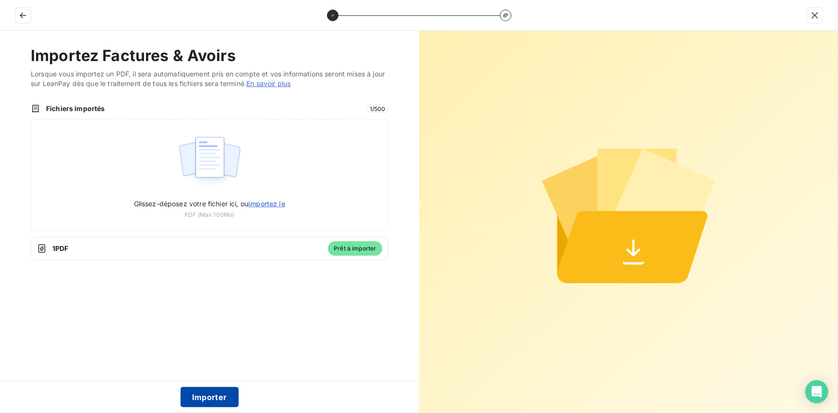
click at [206, 394] on button "Importer" at bounding box center [210, 397] width 58 height 20
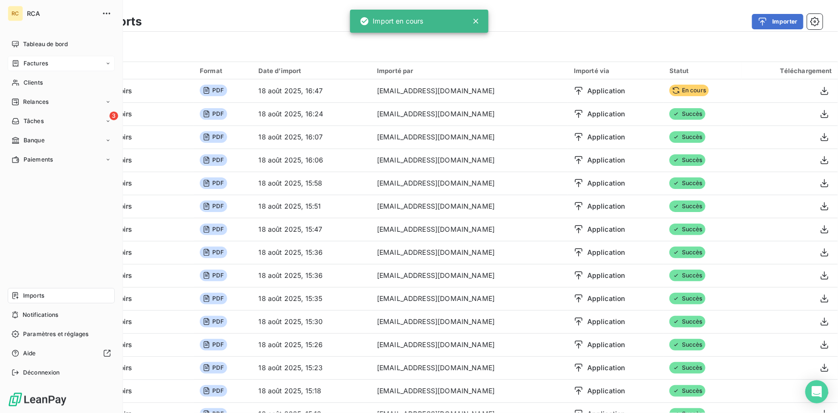
click at [37, 61] on span "Factures" at bounding box center [36, 63] width 25 height 9
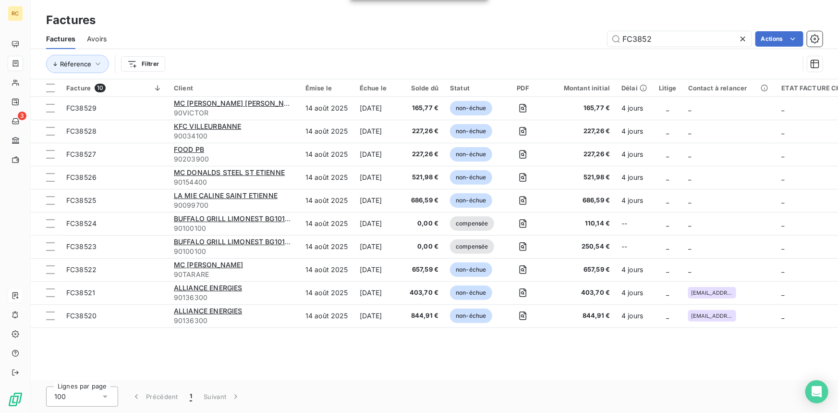
drag, startPoint x: 680, startPoint y: 34, endPoint x: 587, endPoint y: 38, distance: 92.9
click at [587, 38] on div "FC3852 Actions" at bounding box center [470, 38] width 705 height 15
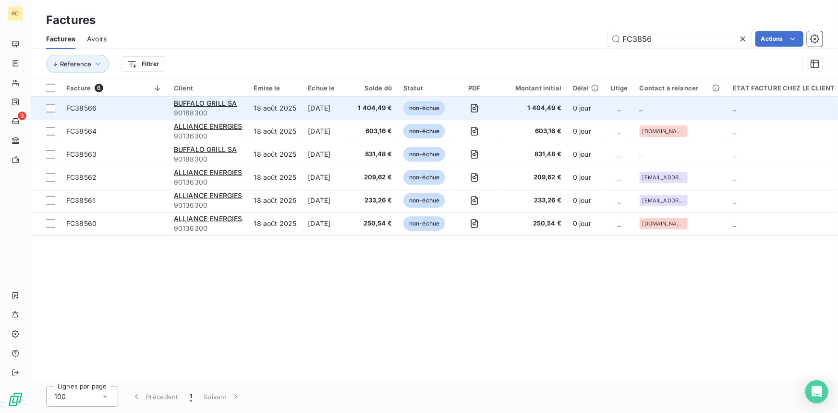
type input "FC3856"
click at [92, 105] on span "FC38566" at bounding box center [81, 108] width 30 height 8
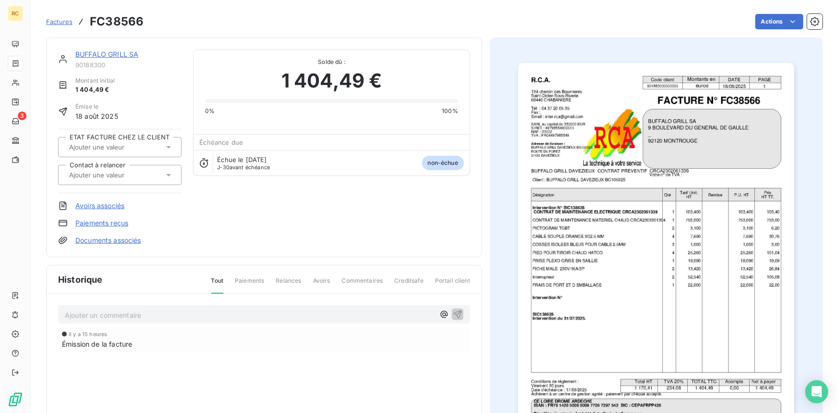
click at [92, 239] on link "Documents associés" at bounding box center [108, 240] width 66 height 10
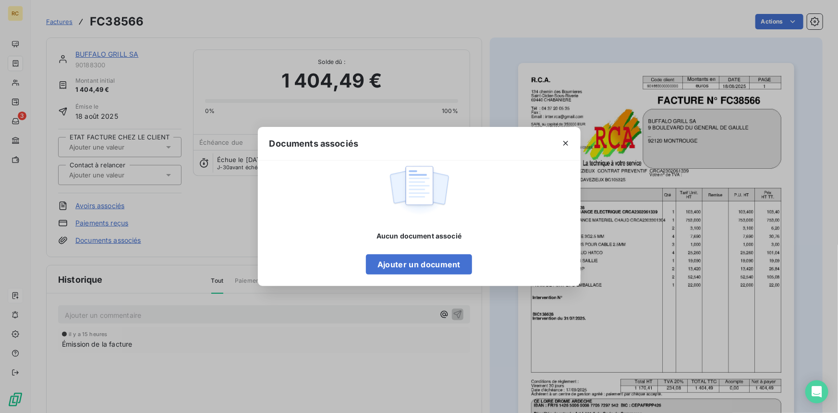
click at [389, 252] on div "Aucun document associé Ajouter un document" at bounding box center [419, 252] width 106 height 43
click at [381, 262] on button "Ajouter un document" at bounding box center [419, 264] width 106 height 20
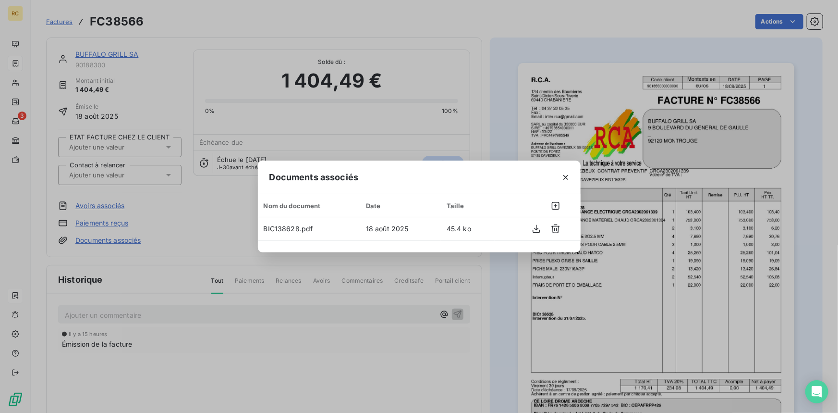
click at [504, 102] on div "Documents associés Nom du document Date Taille BIC138628.pdf 18 août 2025 45.4 …" at bounding box center [419, 206] width 838 height 413
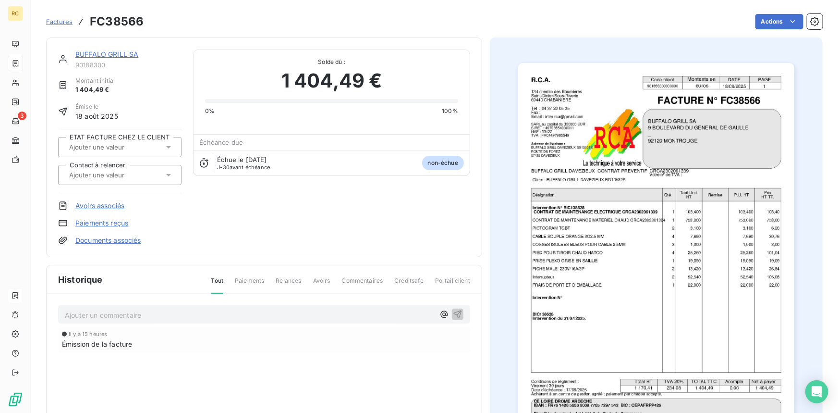
click at [168, 171] on icon at bounding box center [169, 175] width 10 height 10
click at [262, 234] on div "BUFFALO GRILL SA 90188300 Montant initial 1 404,49 € Émise le 18 août 2025 ETAT…" at bounding box center [264, 147] width 412 height 196
click at [111, 242] on link "Documents associés" at bounding box center [108, 240] width 66 height 10
